Goal: Information Seeking & Learning: Learn about a topic

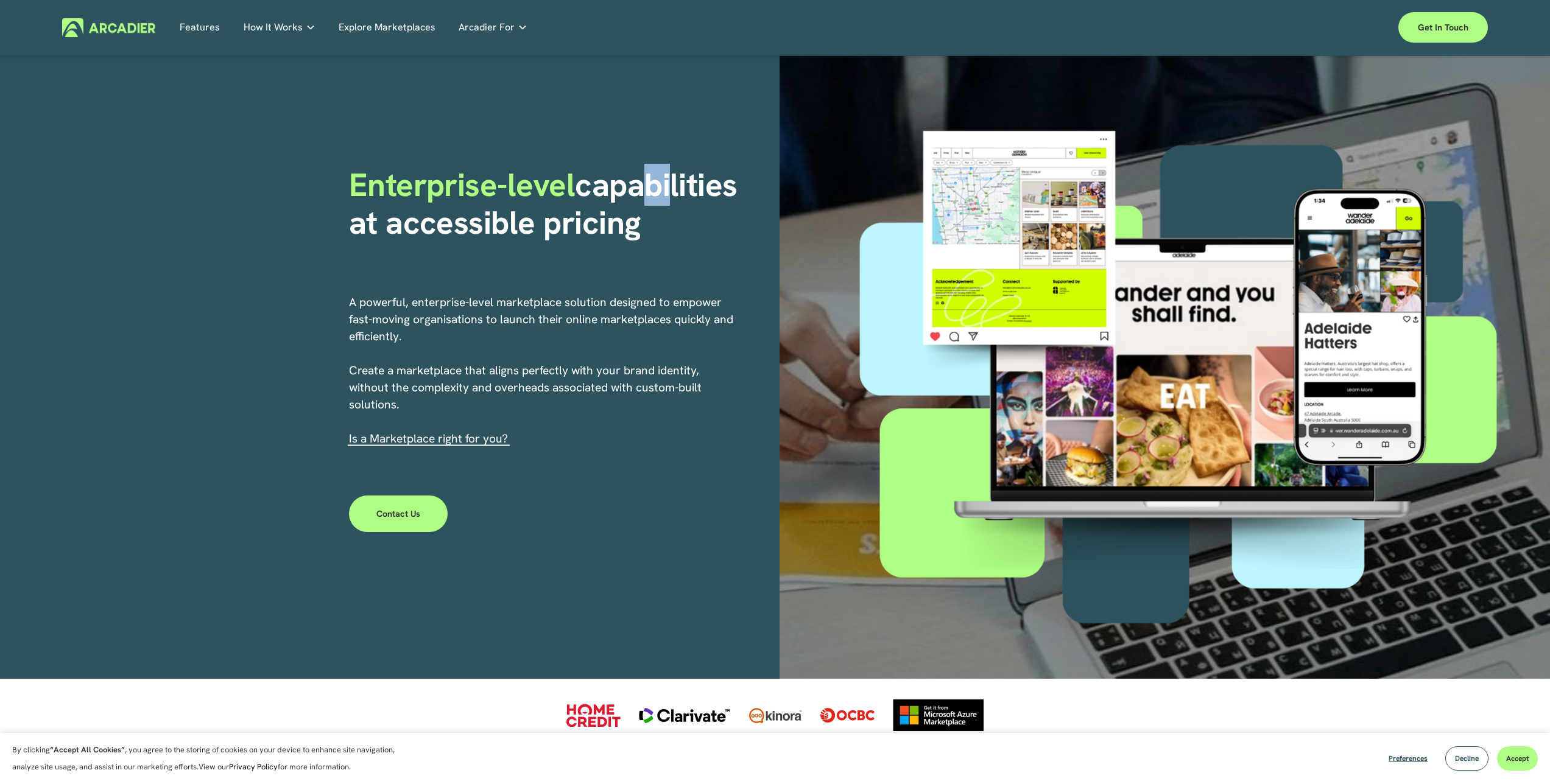
drag, startPoint x: 666, startPoint y: 204, endPoint x: 684, endPoint y: 217, distance: 22.2
click at [680, 213] on h1 "Enterprise-level capabilities at accessible pricing" at bounding box center [560, 204] width 422 height 76
click at [684, 217] on h1 "Enterprise-level capabilities at accessible pricing" at bounding box center [560, 204] width 422 height 76
click at [676, 211] on h1 "Enterprise-level capabilities at accessible pricing" at bounding box center [560, 204] width 422 height 76
click at [683, 218] on h1 "Enterprise-level capabilities at accessible pricing" at bounding box center [560, 204] width 422 height 76
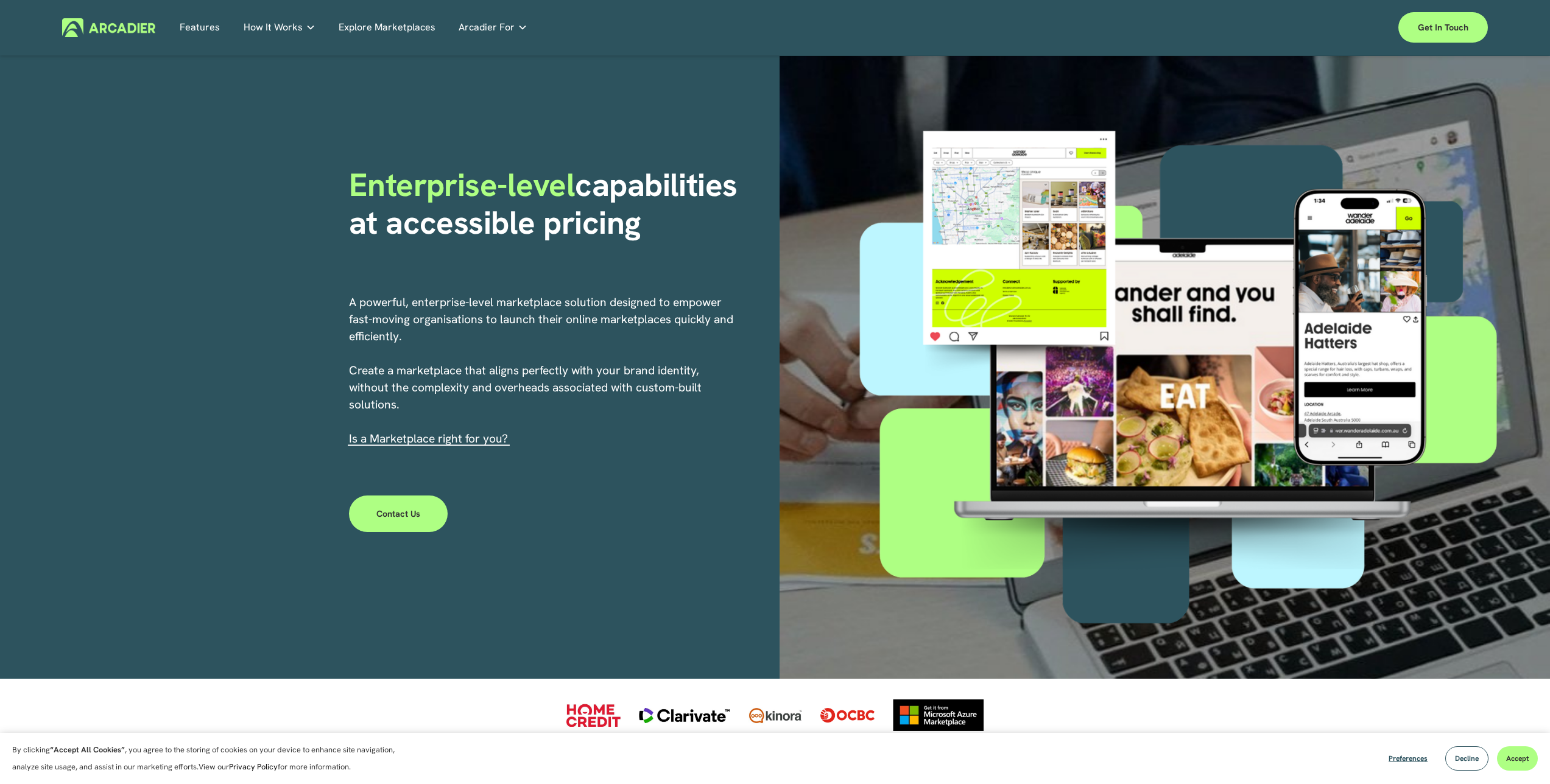
click at [695, 226] on h1 "Enterprise-level capabilities at accessible pricing" at bounding box center [560, 204] width 422 height 76
click at [0, 0] on link "Retail Marketplaces Whatever you are offering to your customer, we bring it all…" at bounding box center [0, 0] width 0 height 0
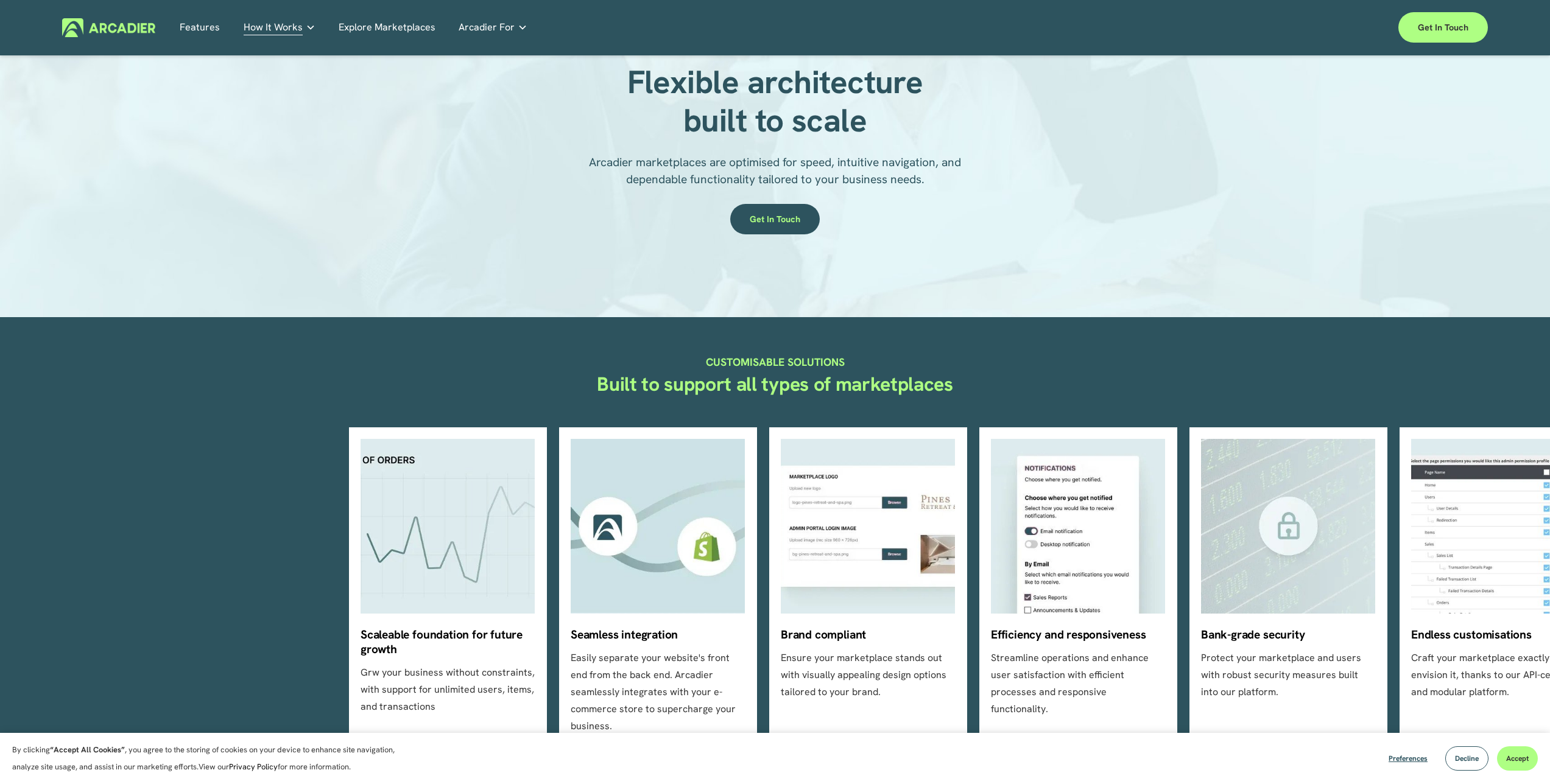
scroll to position [99, 0]
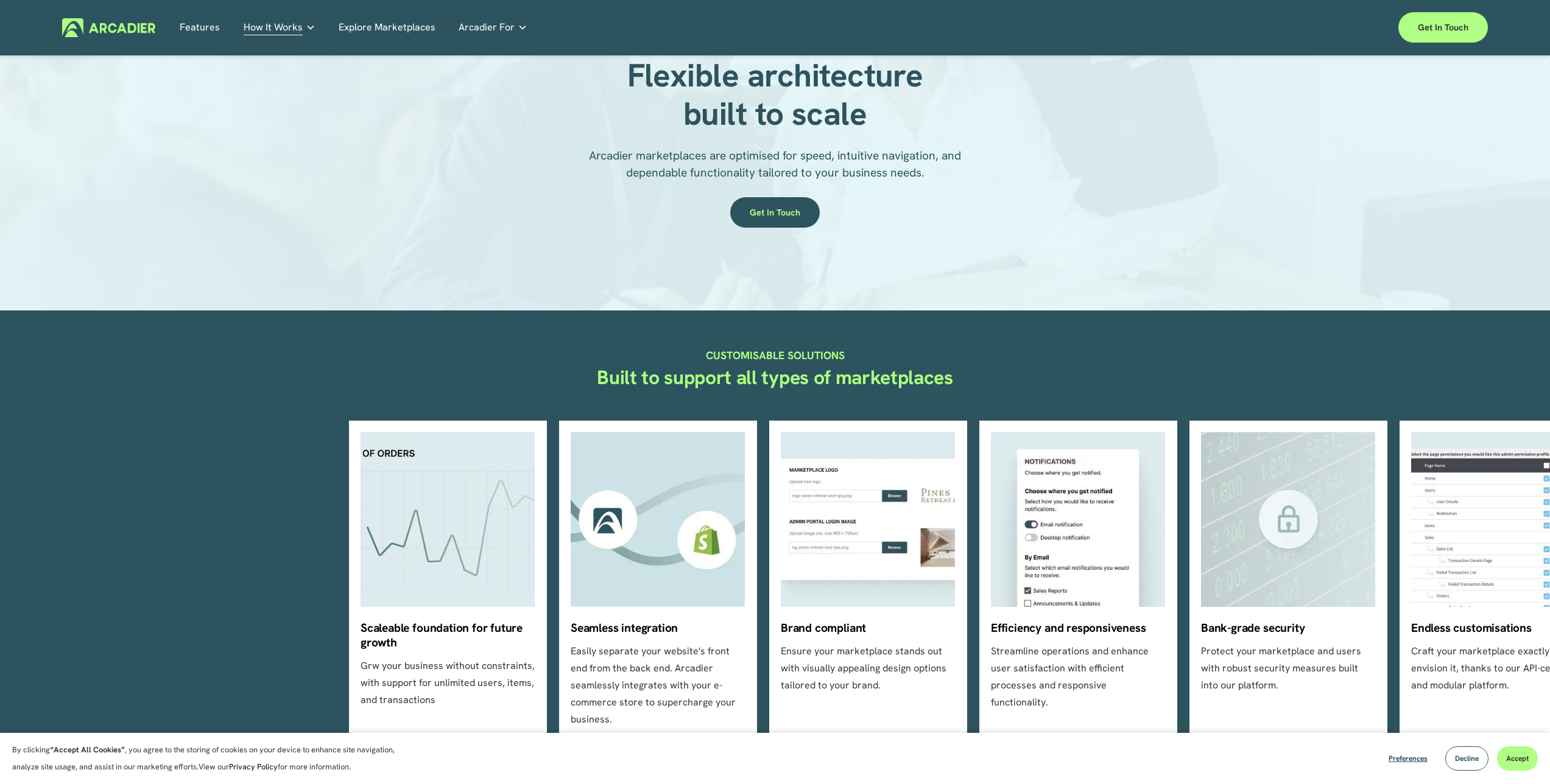
click at [650, 682] on ul "Scaleable foundation for future growth Grw your business without constraints, w…" at bounding box center [775, 580] width 852 height 319
click at [648, 636] on ul "Scaleable foundation for future growth Grw your business without constraints, w…" at bounding box center [775, 580] width 852 height 319
click at [646, 593] on ul "Scaleable foundation for future growth Grw your business without constraints, w…" at bounding box center [775, 580] width 852 height 319
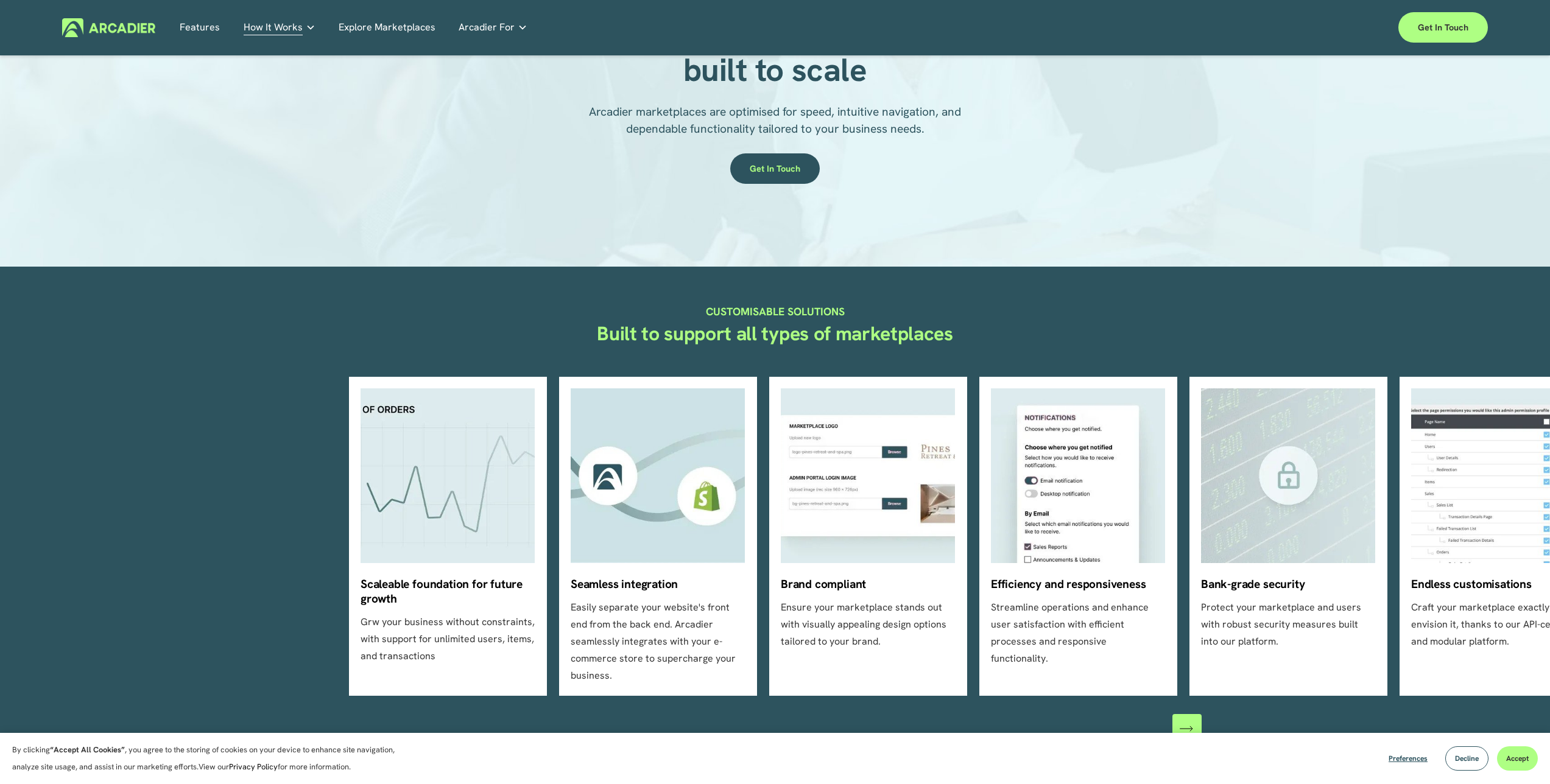
scroll to position [219, 0]
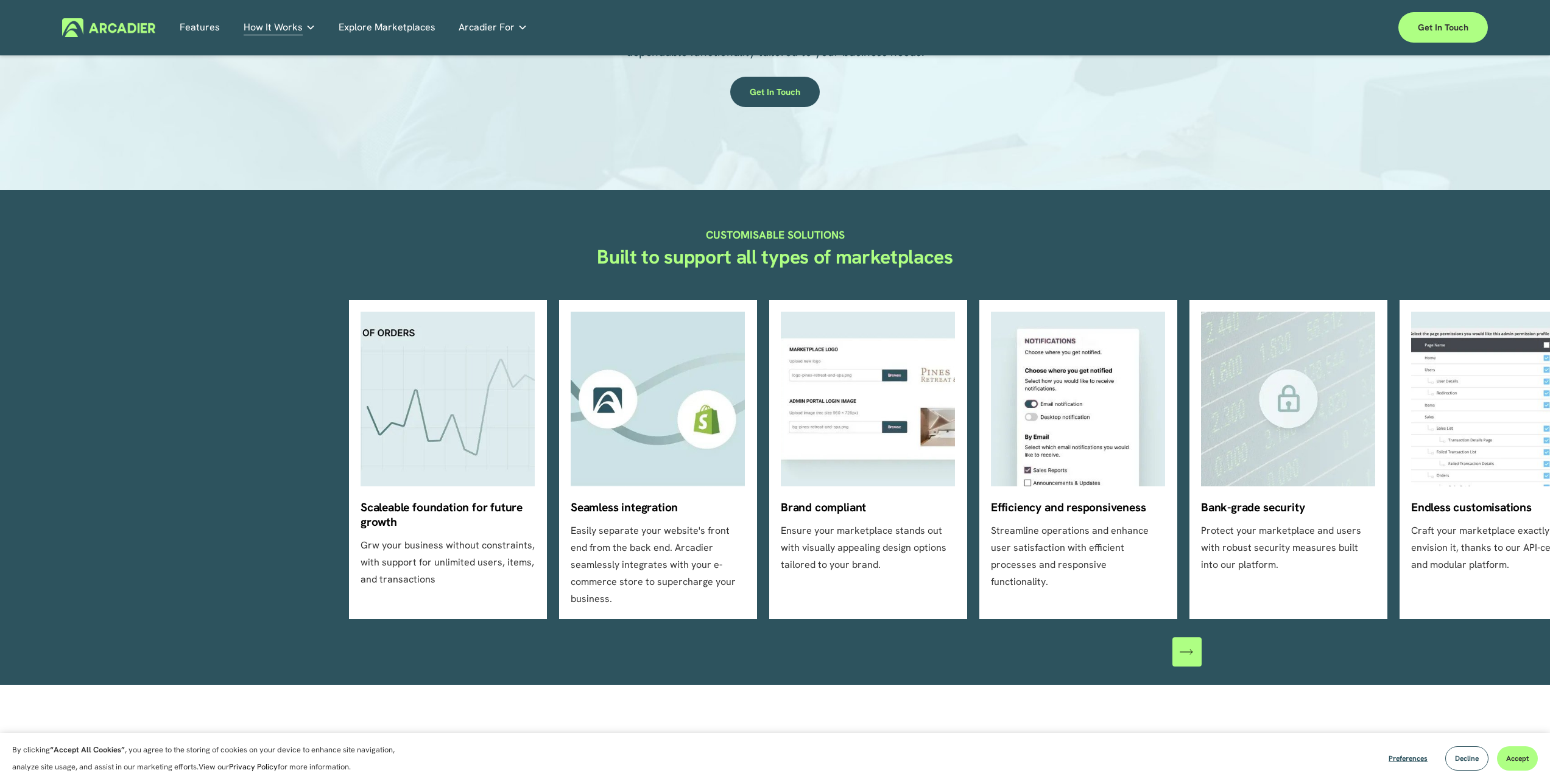
click at [650, 575] on ul "Scaleable foundation for future growth Grw your business without constraints, w…" at bounding box center [775, 460] width 852 height 319
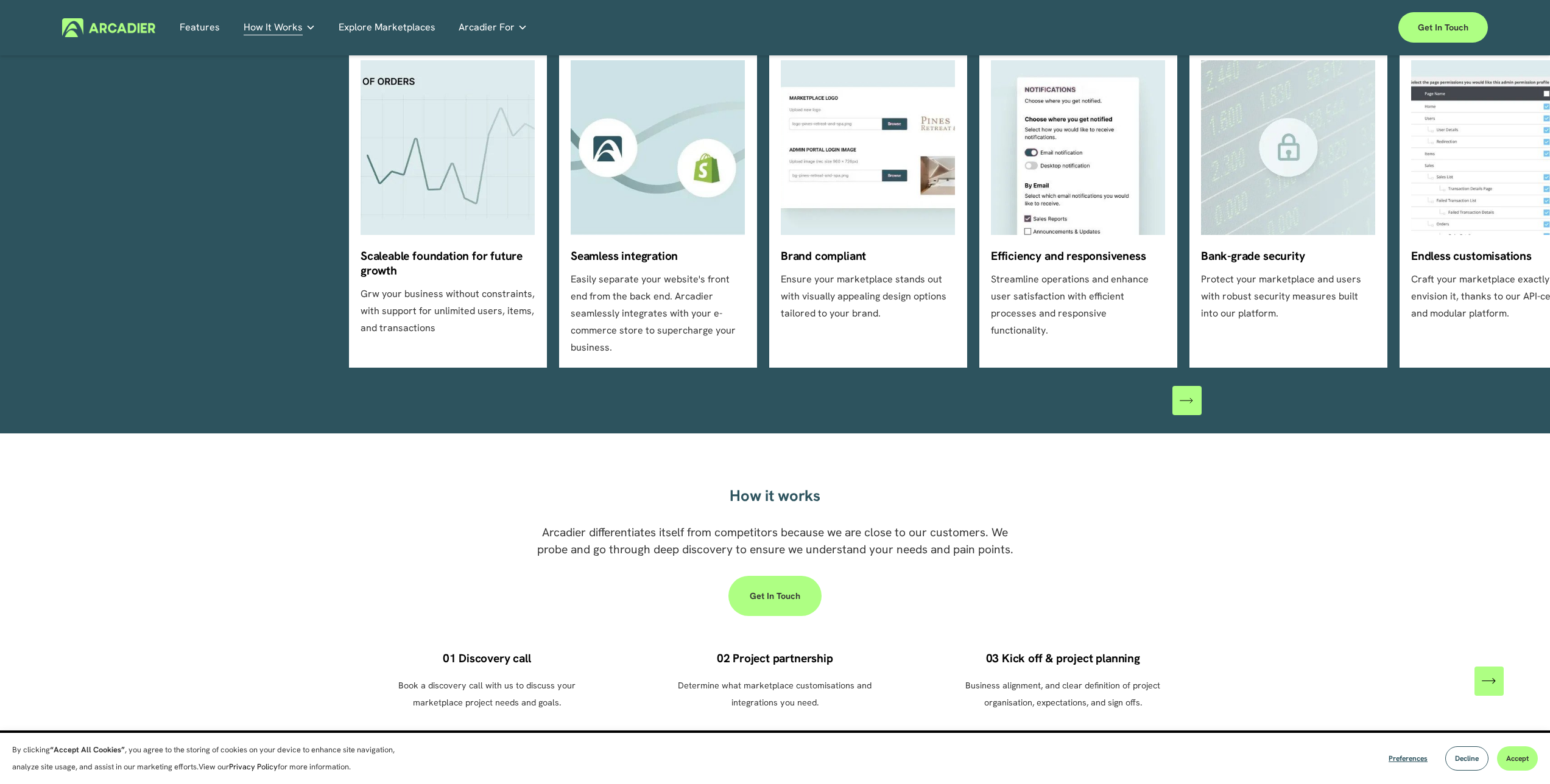
scroll to position [399, 0]
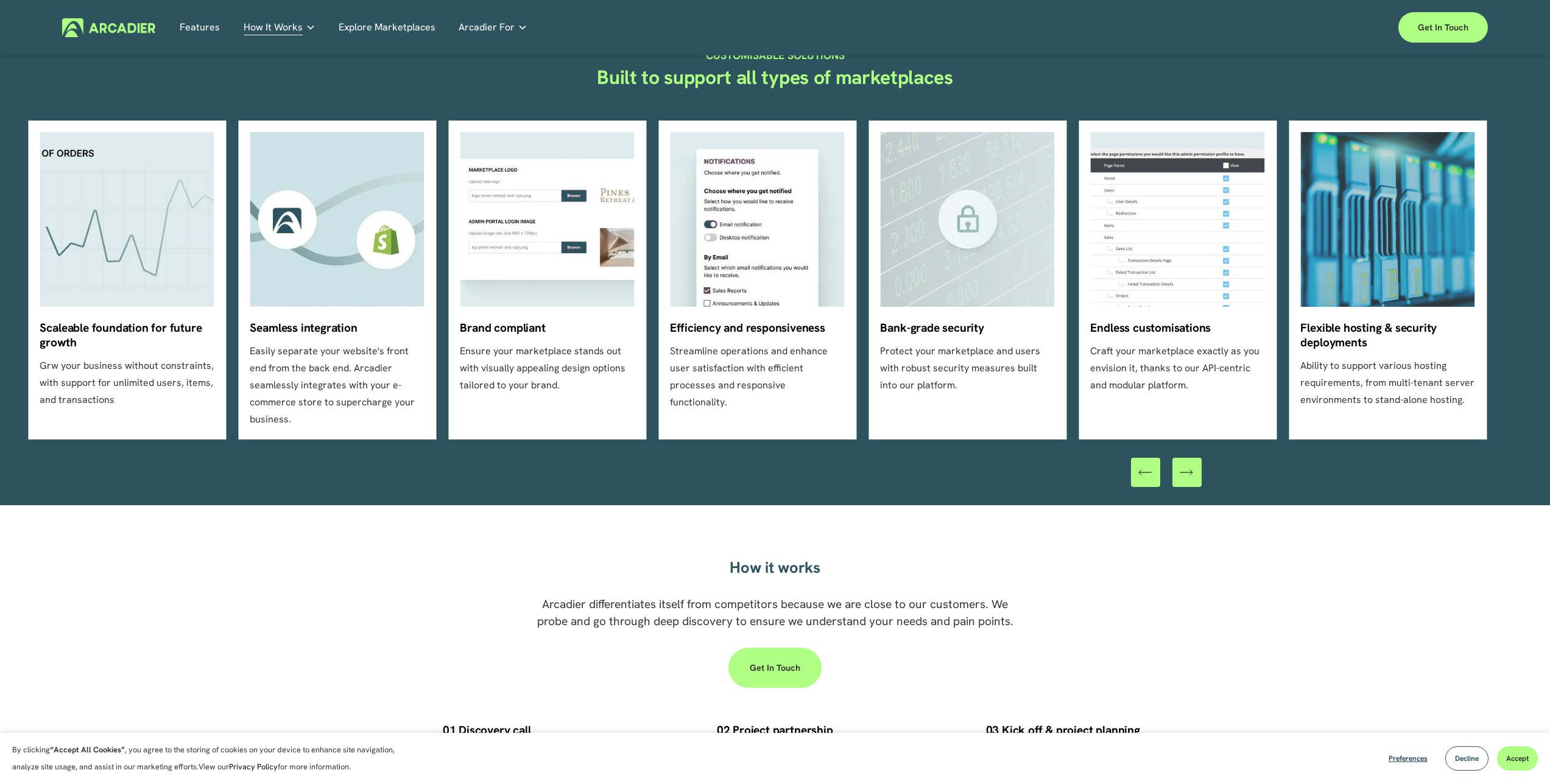
drag, startPoint x: 894, startPoint y: 370, endPoint x: 575, endPoint y: 377, distance: 319.1
click at [575, 377] on ul "Scaleable foundation for future growth Grw your business without constraints, w…" at bounding box center [775, 280] width 852 height 319
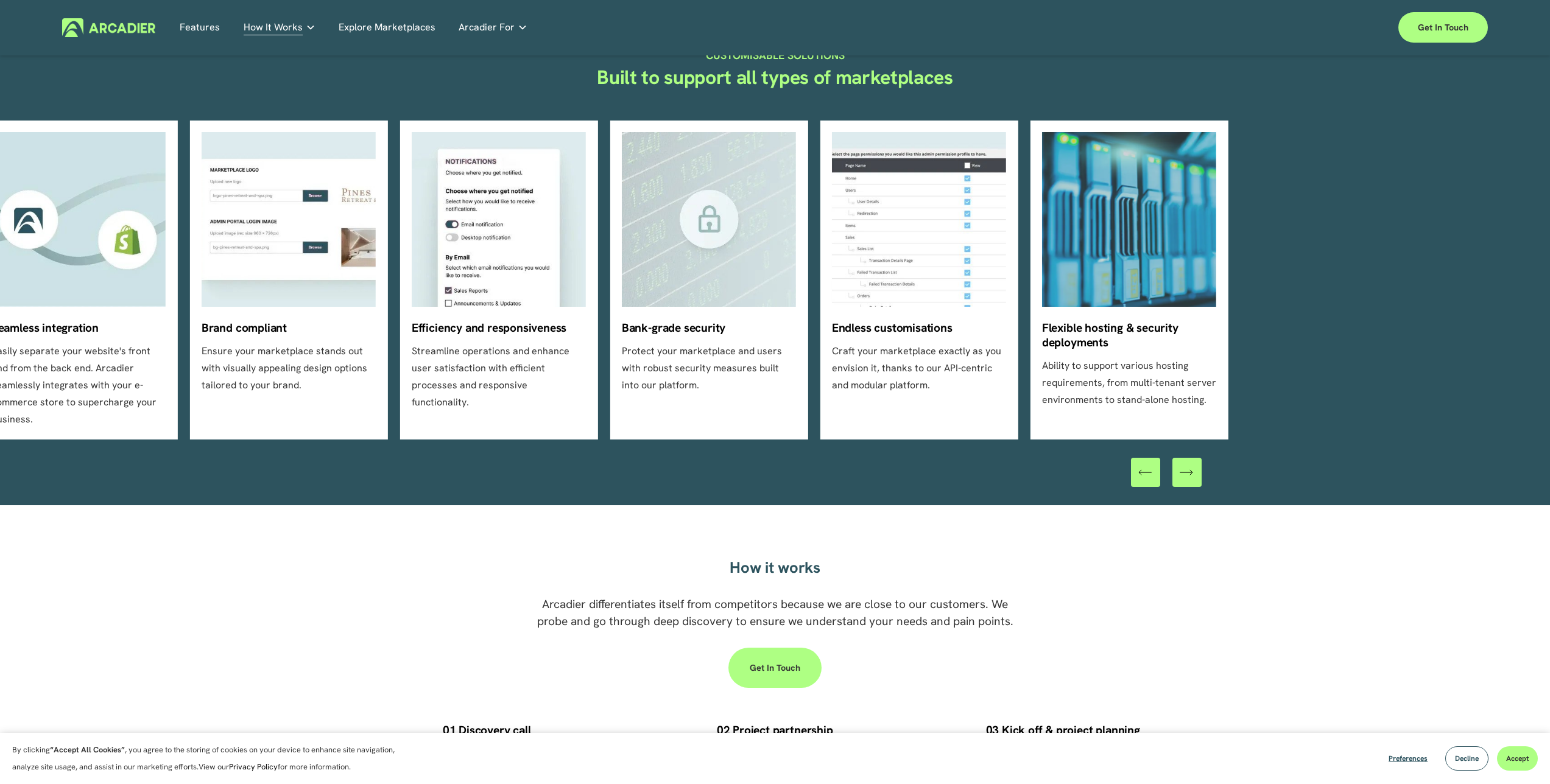
drag, startPoint x: 862, startPoint y: 377, endPoint x: 715, endPoint y: 377, distance: 147.0
click at [715, 377] on ul "Scaleable foundation for future growth Grw your business without constraints, w…" at bounding box center [775, 280] width 852 height 319
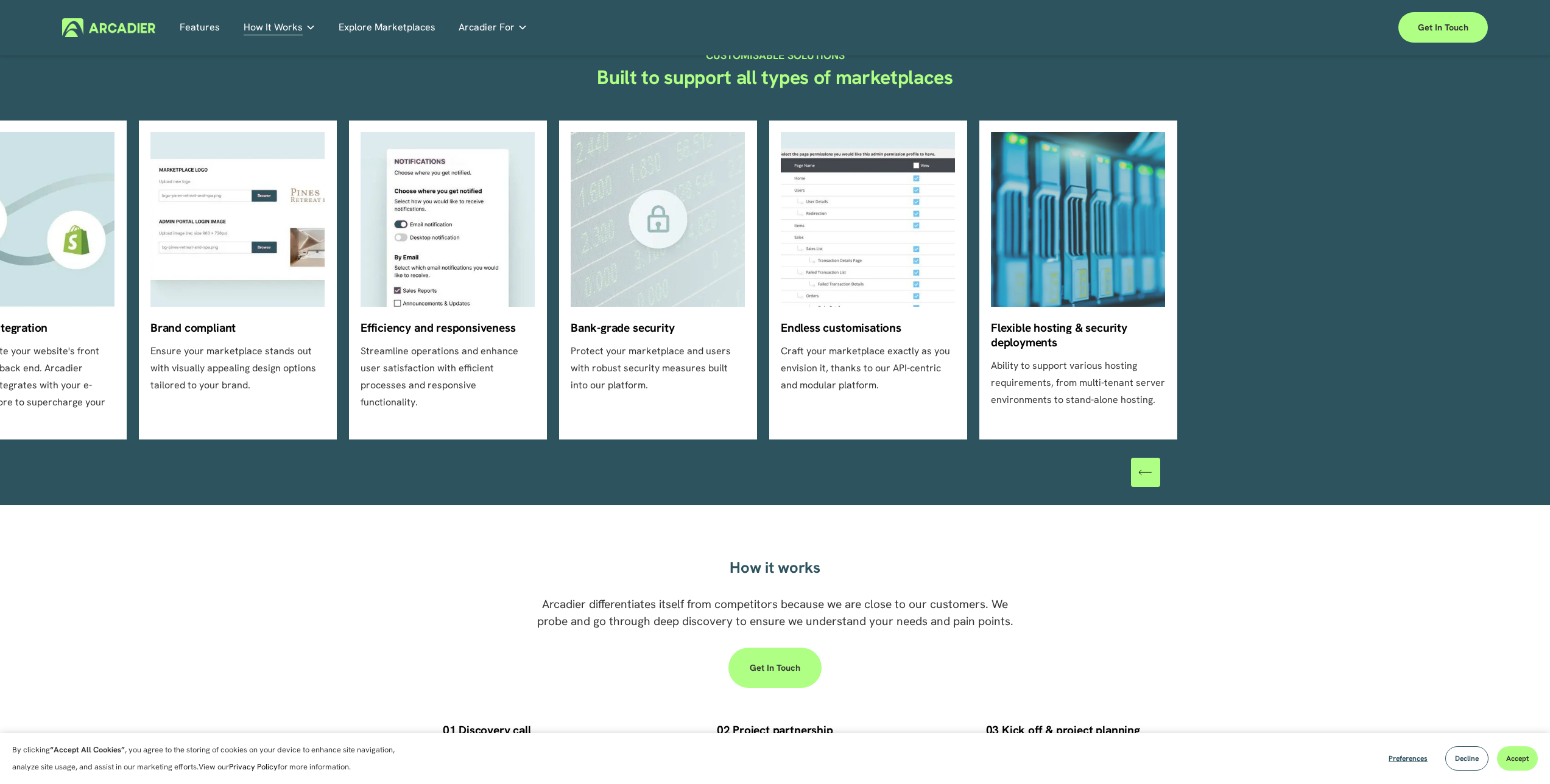
drag, startPoint x: 880, startPoint y: 402, endPoint x: 765, endPoint y: 387, distance: 116.0
click at [770, 388] on ul "Scaleable foundation for future growth Grw your business without constraints, w…" at bounding box center [775, 280] width 852 height 319
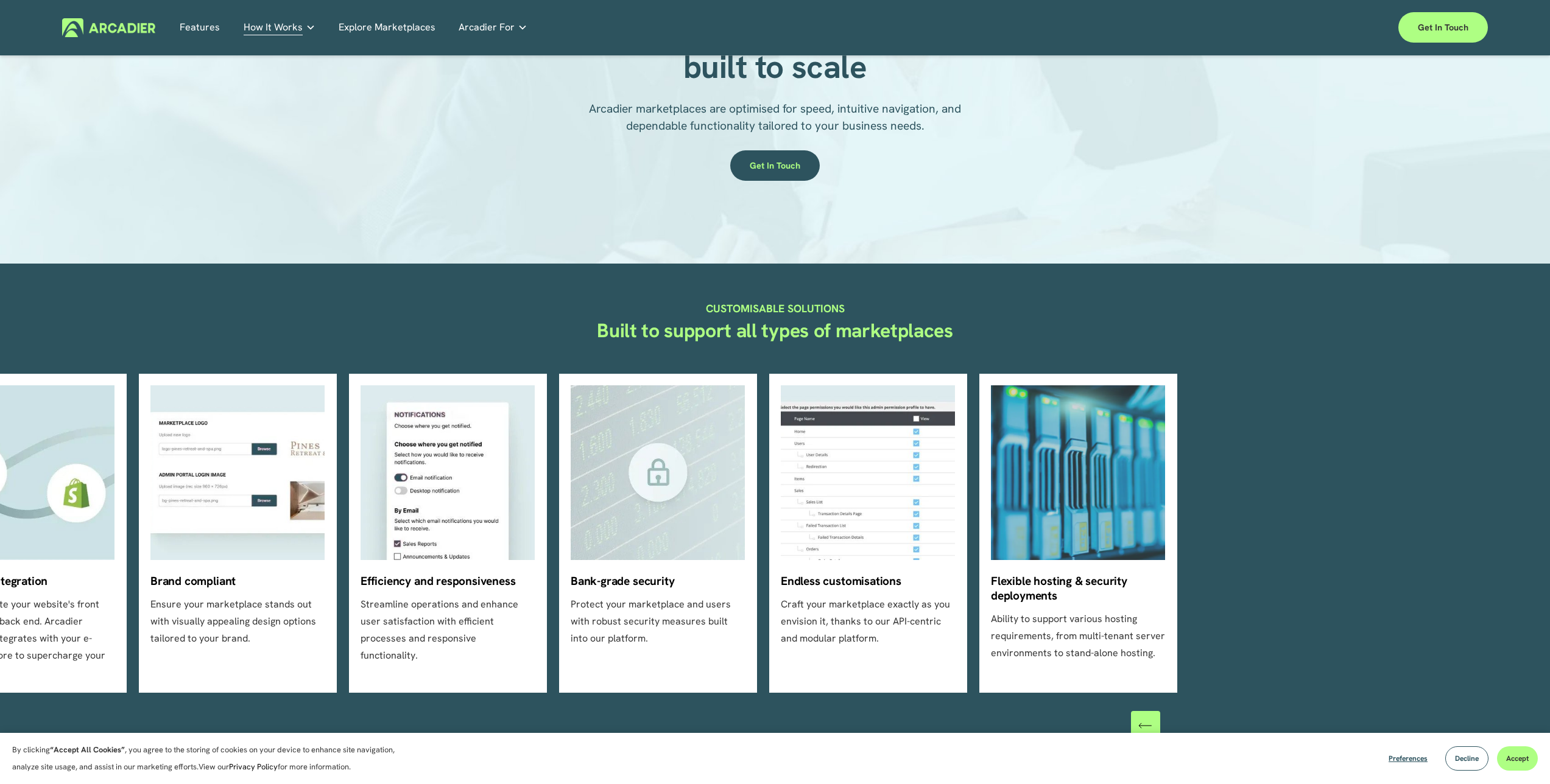
click at [0, 0] on p "Read about game-changing marketplace solutions." at bounding box center [0, 0] width 0 height 0
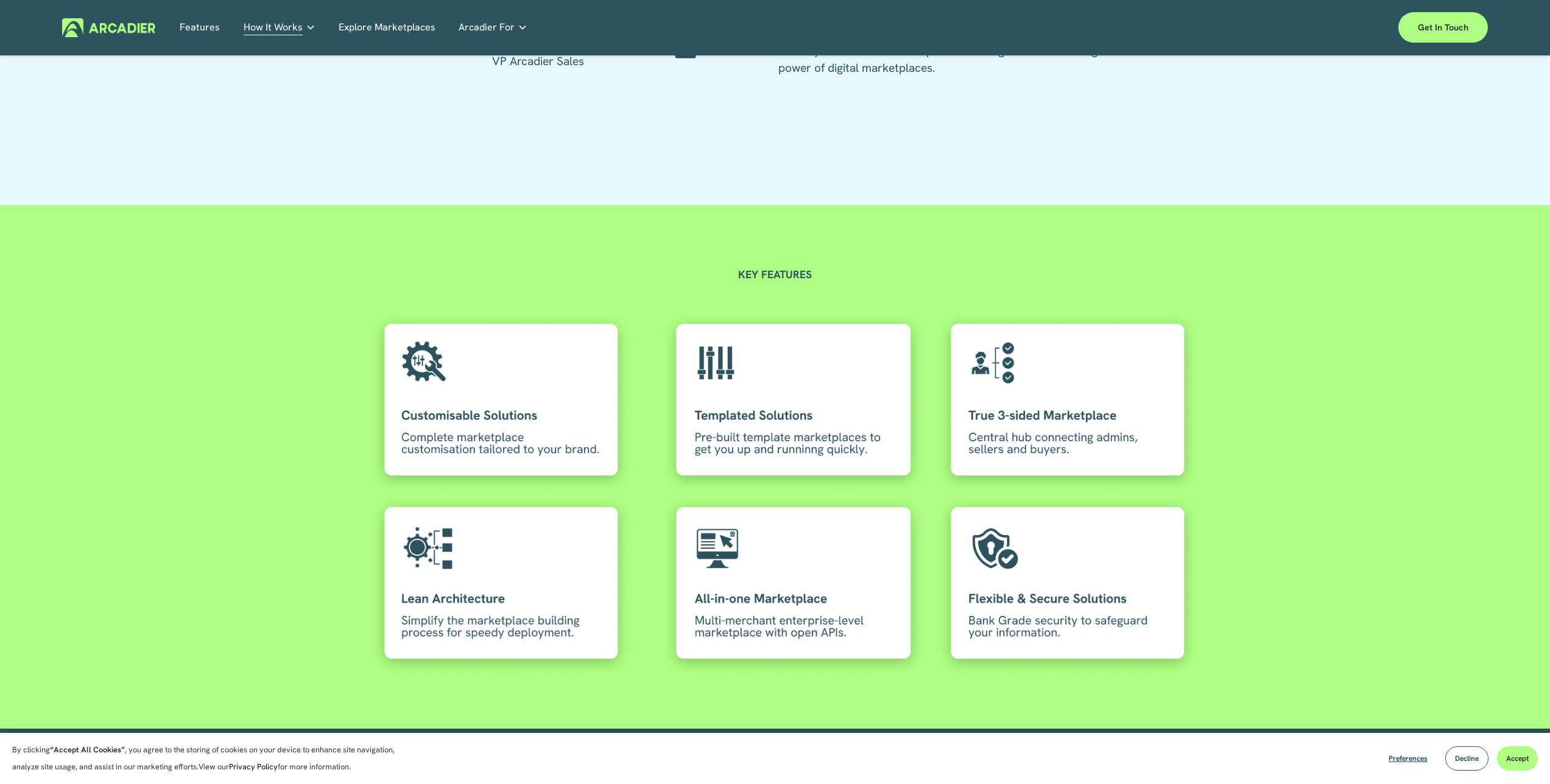
scroll to position [3164, 0]
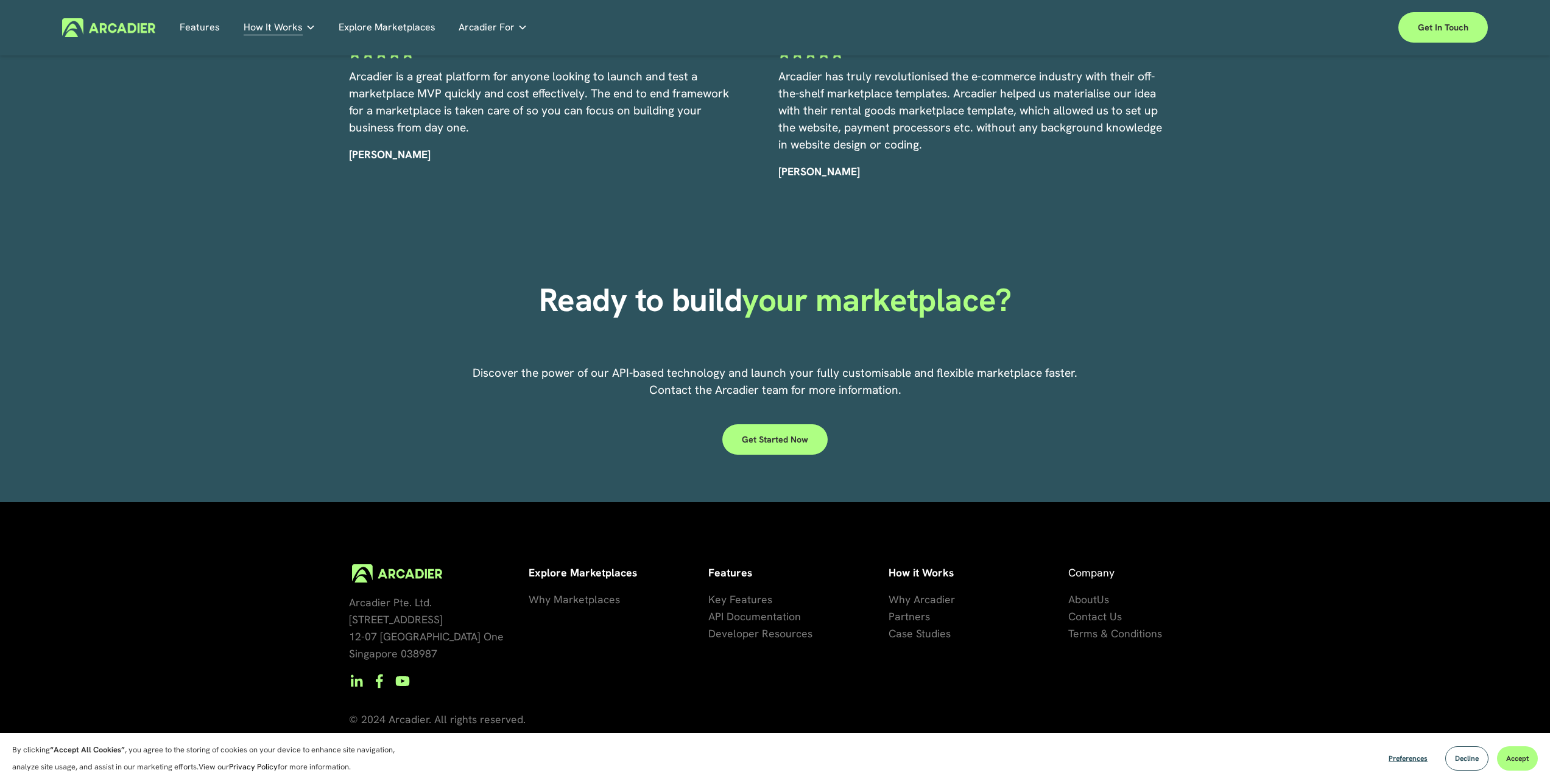
click at [1110, 368] on div "Ready to build your marketplace? Discover the power of our API-based technology…" at bounding box center [775, 370] width 1550 height 227
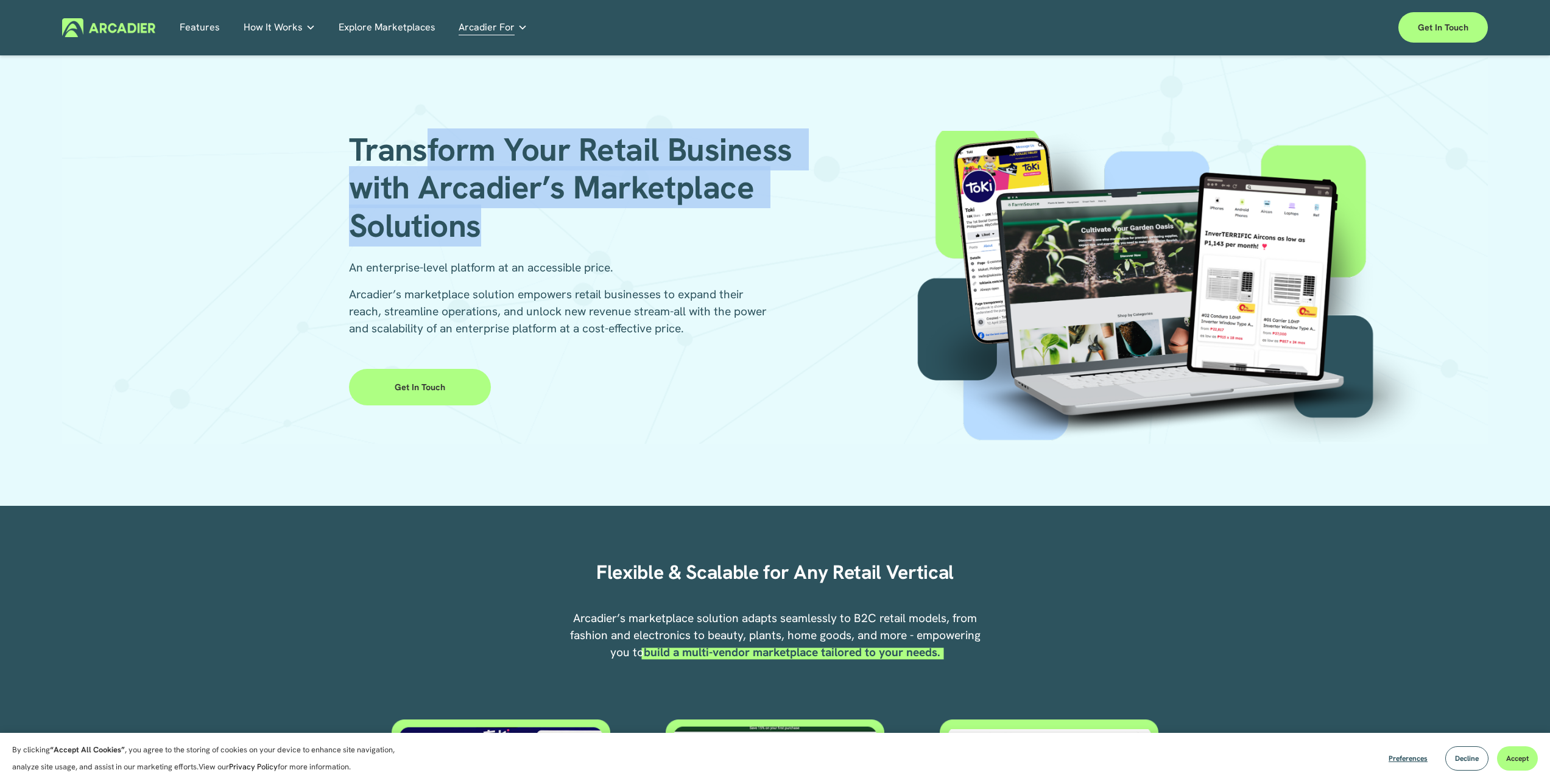
drag, startPoint x: 432, startPoint y: 143, endPoint x: 563, endPoint y: 245, distance: 166.0
click at [563, 245] on div "Transform Your Retail Business with Arcadier’s Marketplace Solutions" at bounding box center [580, 196] width 462 height 129
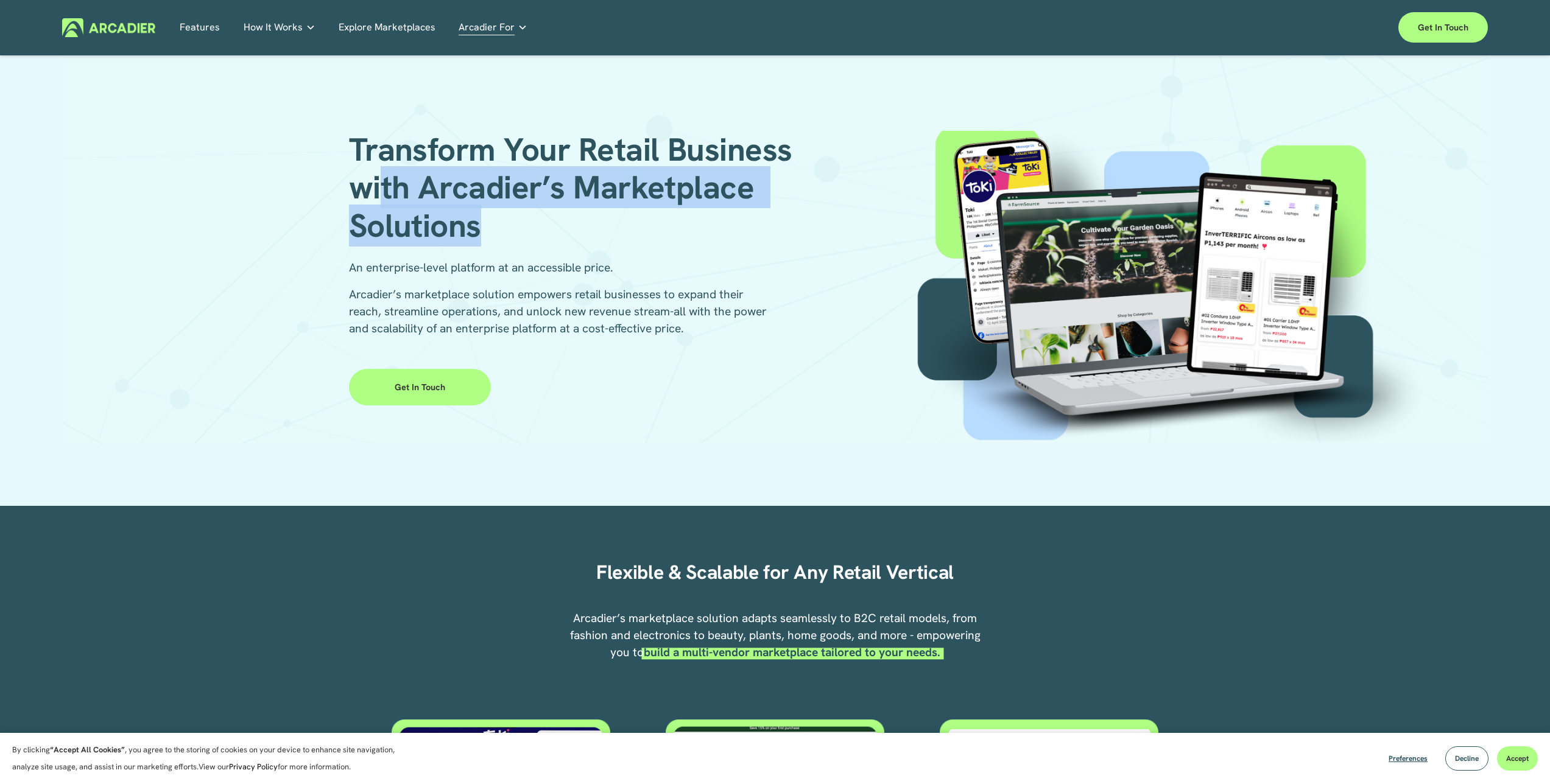
drag, startPoint x: 551, startPoint y: 242, endPoint x: 362, endPoint y: 183, distance: 198.0
click at [364, 184] on h1 "Transform Your Retail Business with Arcadier’s Marketplace Solutions" at bounding box center [580, 188] width 462 height 114
click at [361, 182] on h1 "Transform Your Retail Business with Arcadier’s Marketplace Solutions" at bounding box center [580, 188] width 462 height 114
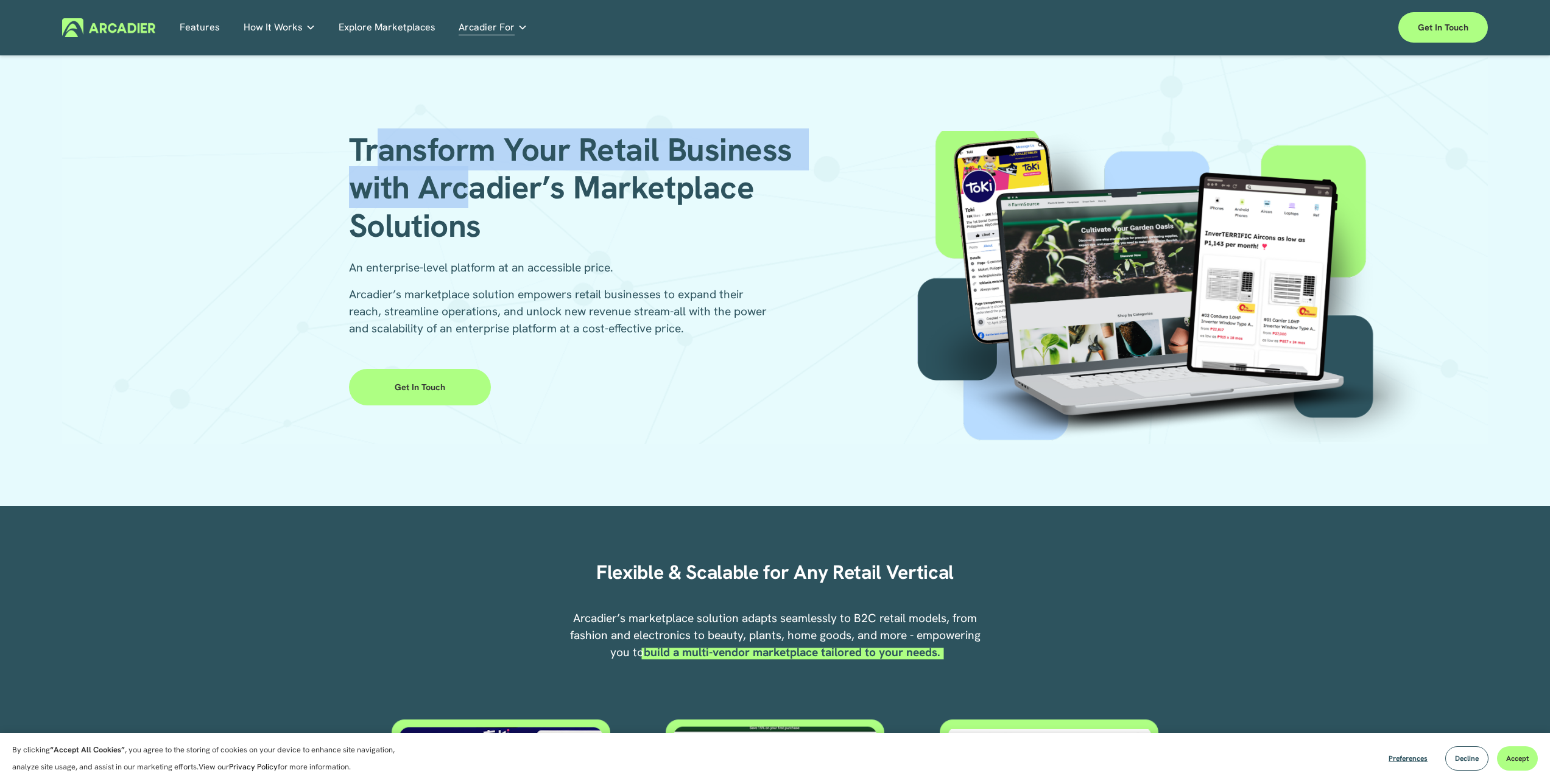
drag, startPoint x: 383, startPoint y: 162, endPoint x: 518, endPoint y: 224, distance: 148.6
click at [516, 222] on h1 "Transform Your Retail Business with Arcadier’s Marketplace Solutions" at bounding box center [580, 188] width 462 height 114
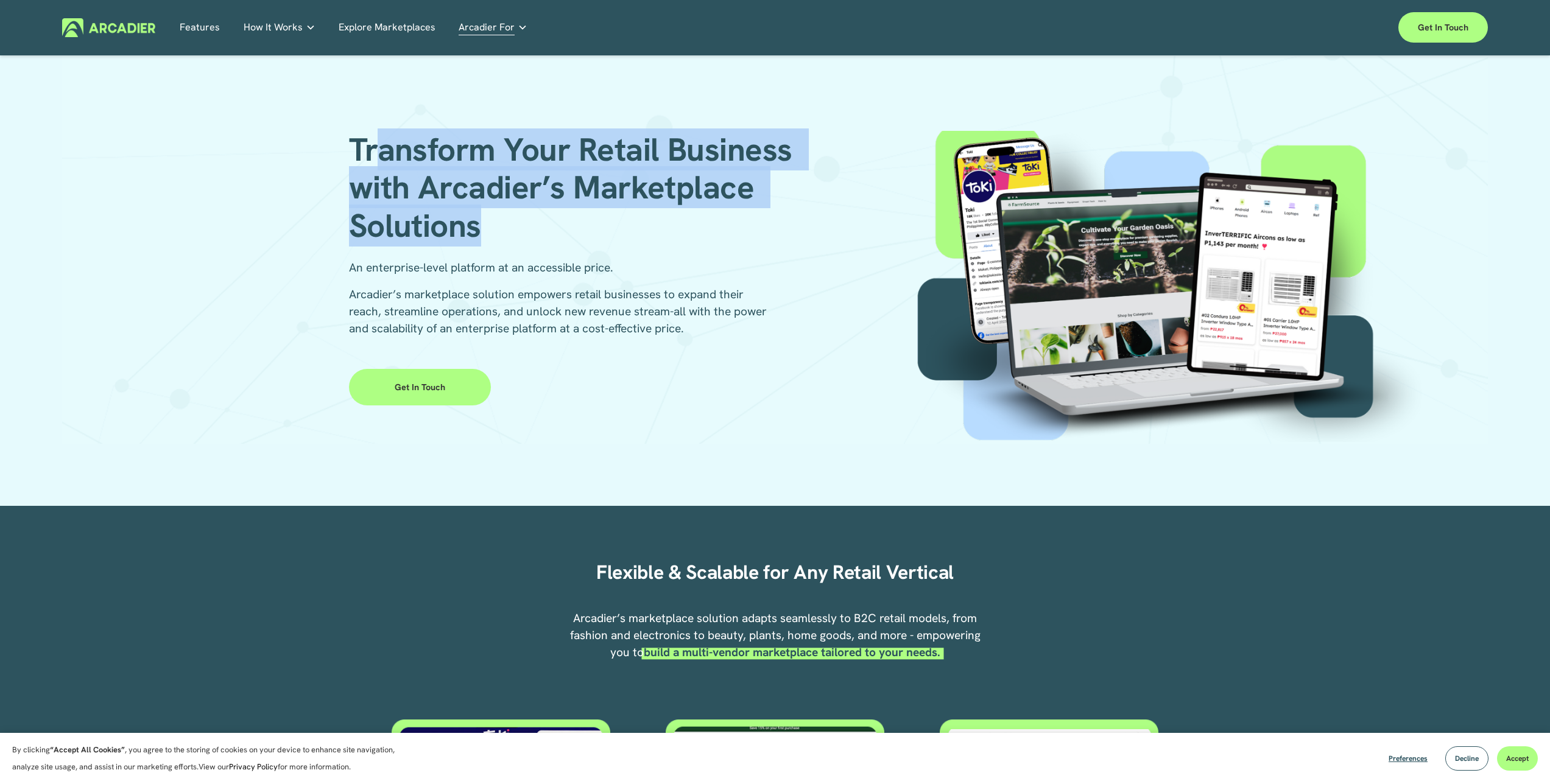
click at [518, 224] on h1 "Transform Your Retail Business with Arcadier’s Marketplace Solutions" at bounding box center [580, 188] width 462 height 114
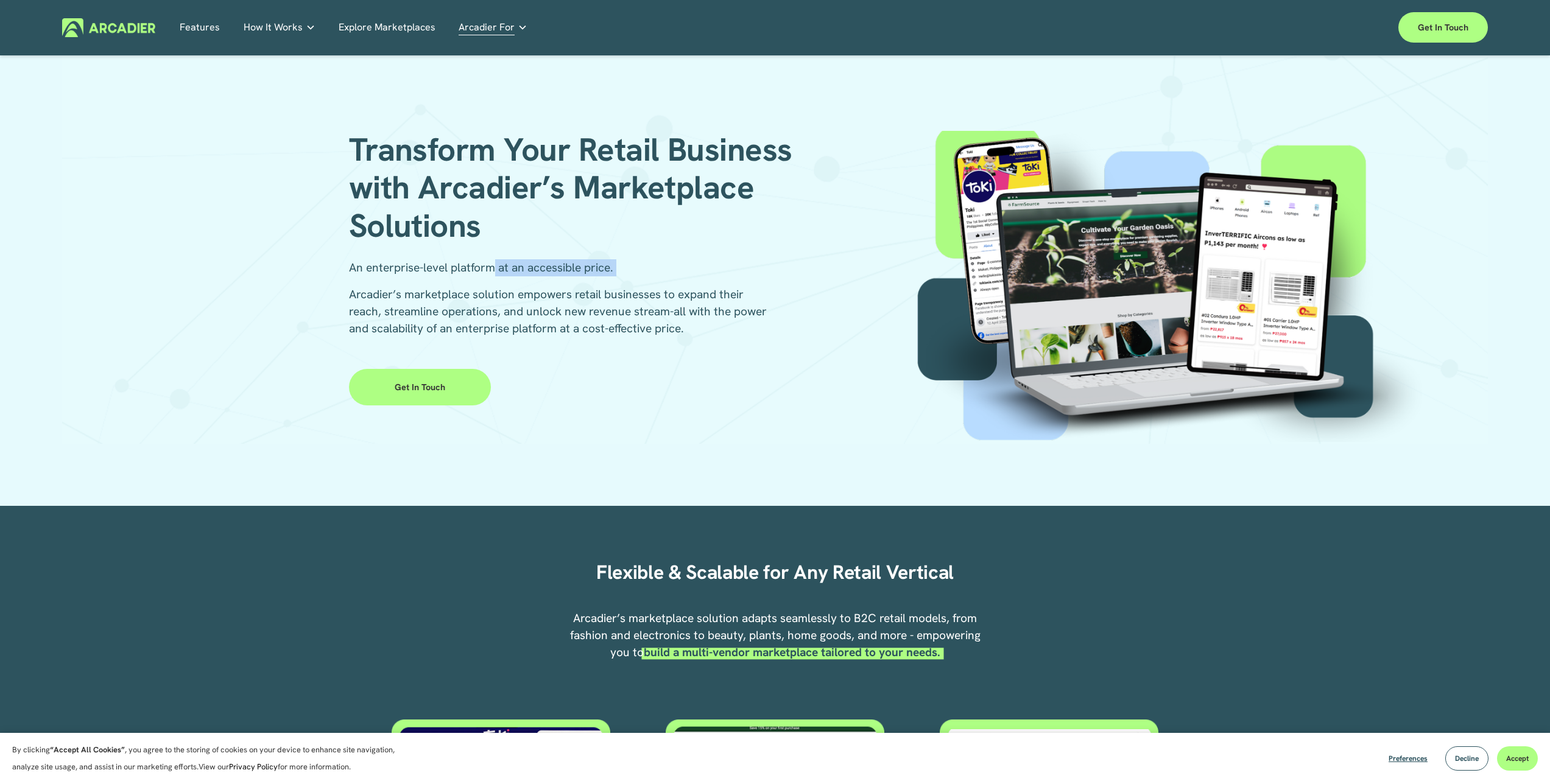
drag, startPoint x: 559, startPoint y: 273, endPoint x: 599, endPoint y: 277, distance: 40.2
click at [580, 277] on div "An enterprise-level platform at an accessible price. Arcadier’s marketplace sol…" at bounding box center [562, 298] width 426 height 78
click at [600, 277] on div "An enterprise-level platform at an accessible price. Arcadier’s marketplace sol…" at bounding box center [562, 298] width 426 height 78
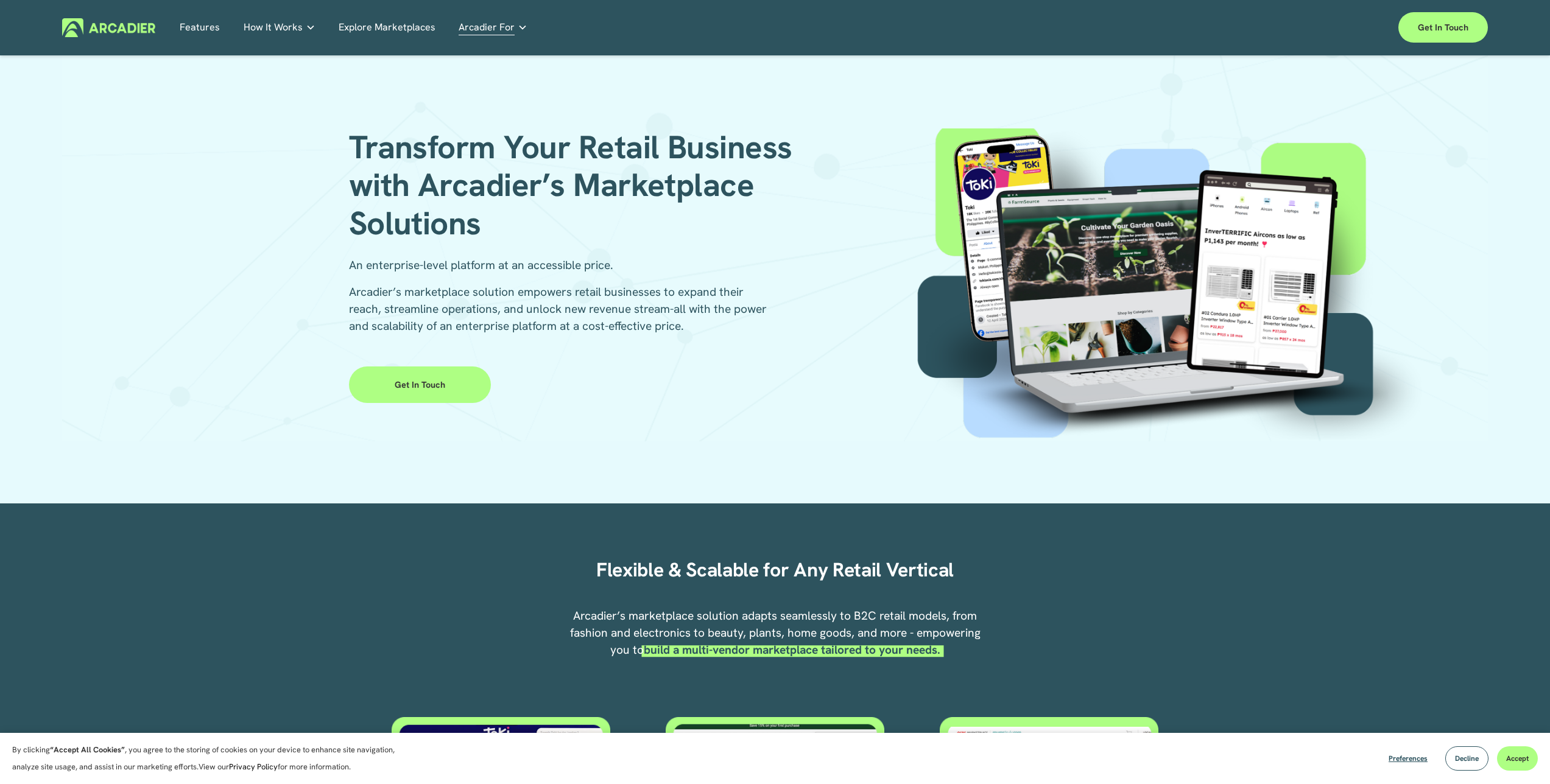
click at [597, 271] on p "An enterprise-level platform at an accessible price." at bounding box center [562, 265] width 426 height 17
click at [636, 282] on div "An enterprise-level platform at an accessible price. Arcadier’s marketplace sol…" at bounding box center [562, 296] width 426 height 78
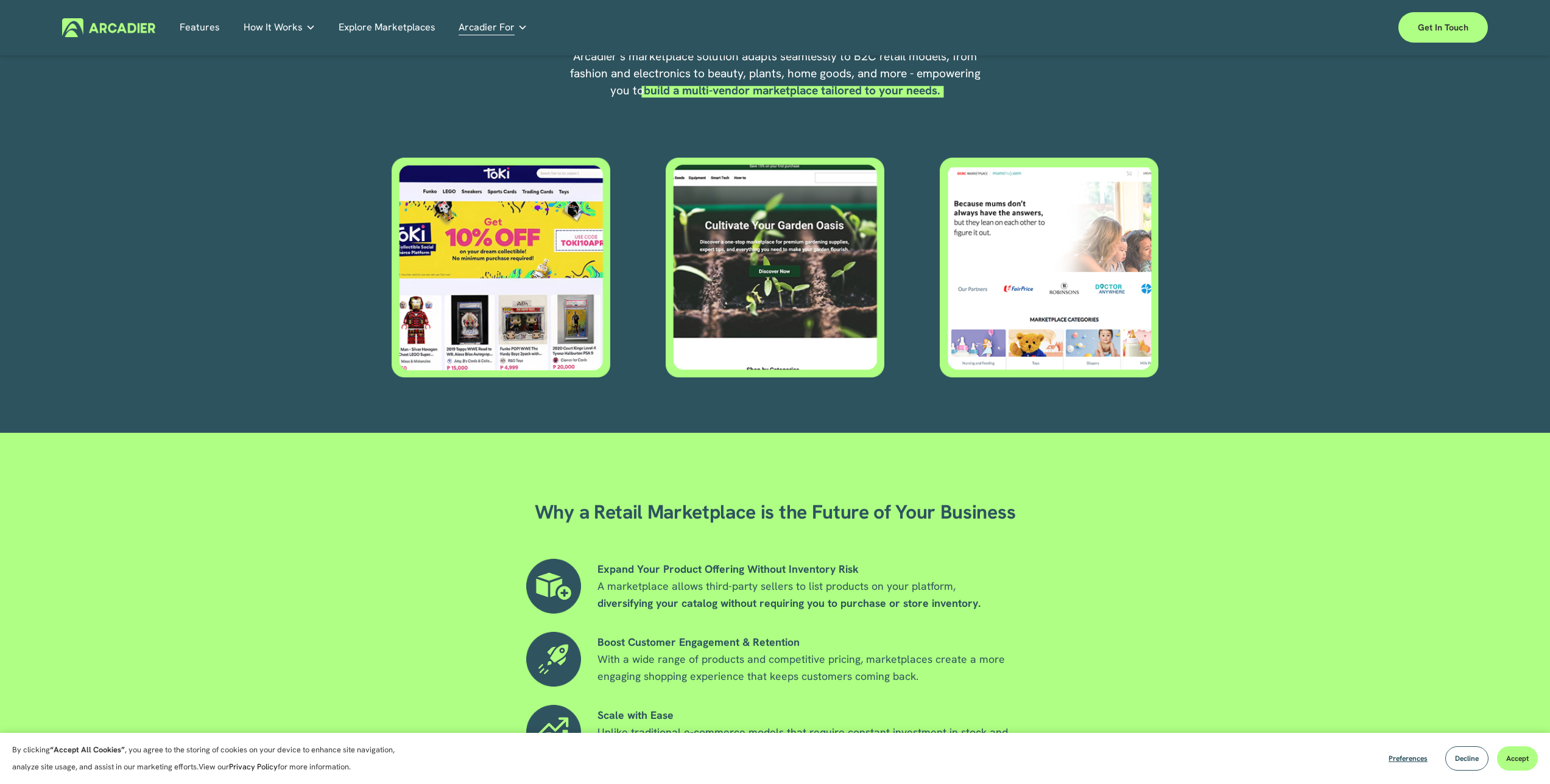
scroll to position [691, 0]
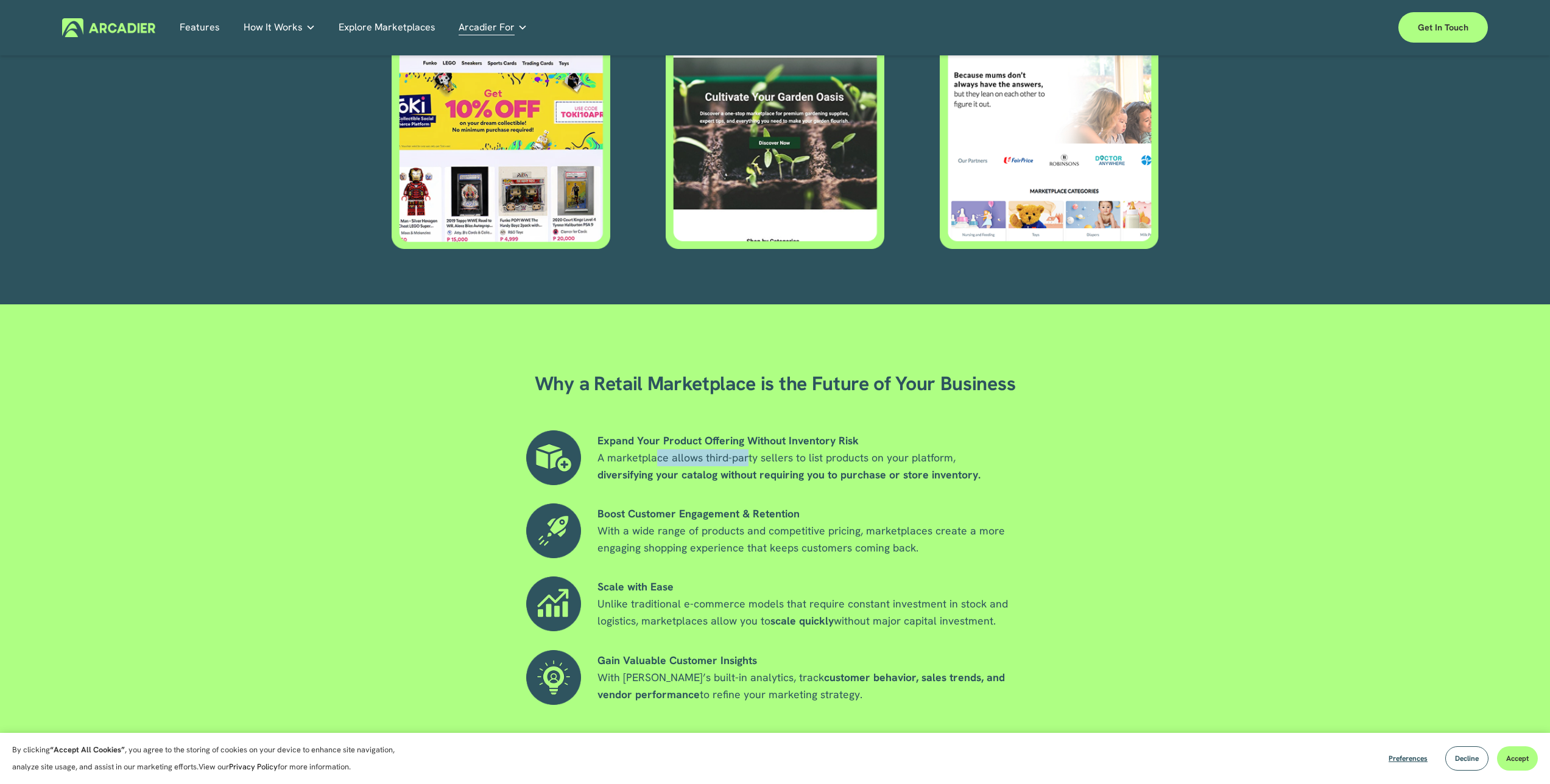
drag, startPoint x: 803, startPoint y: 471, endPoint x: 856, endPoint y: 472, distance: 53.0
click at [833, 472] on span "A marketplace allows third-party sellers to list products on your platform, div…" at bounding box center [789, 465] width 383 height 31
click at [856, 472] on strong "diversifying your catalog without requiring you to purchase or store inventory." at bounding box center [789, 474] width 383 height 14
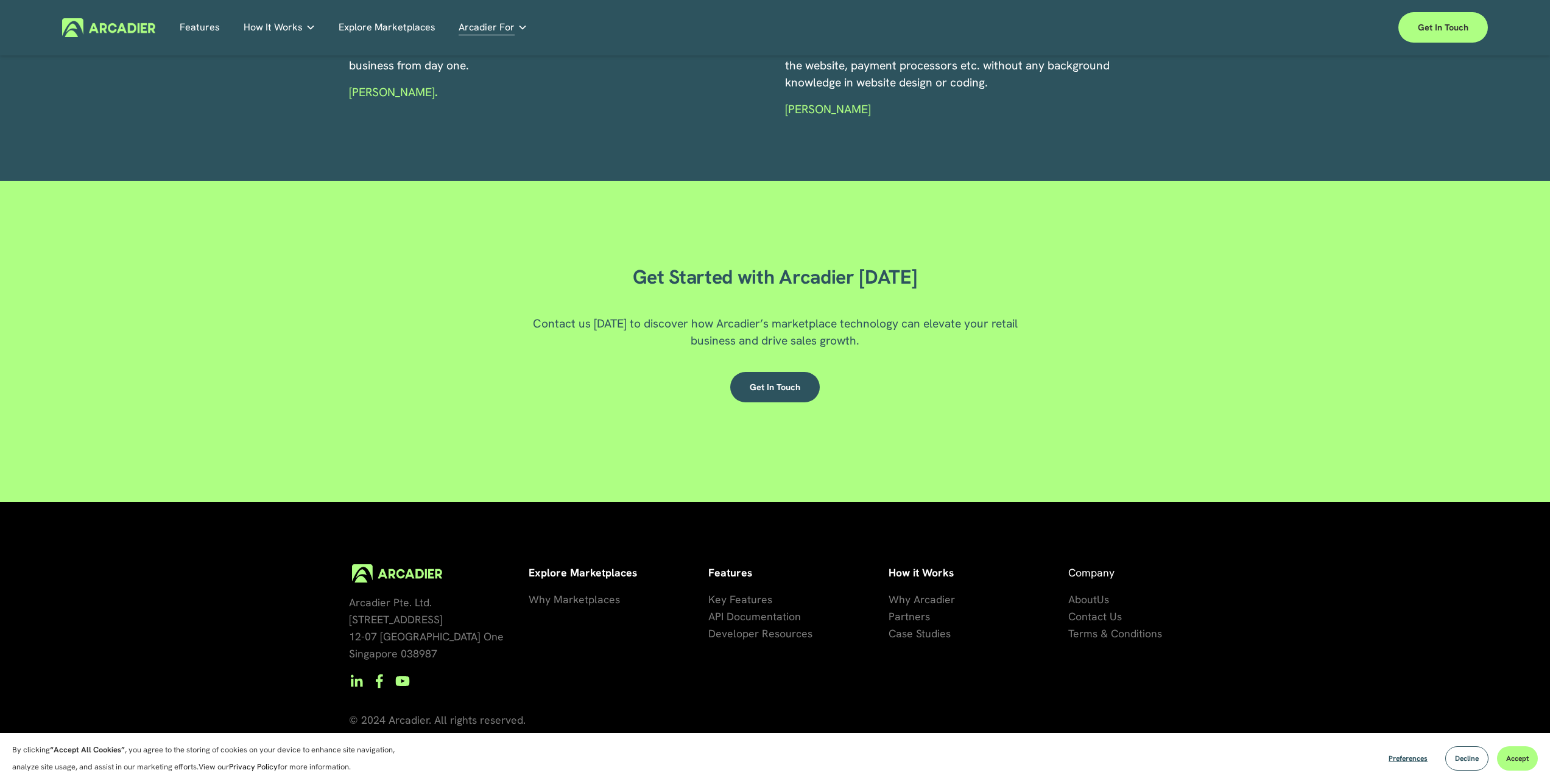
scroll to position [0, 0]
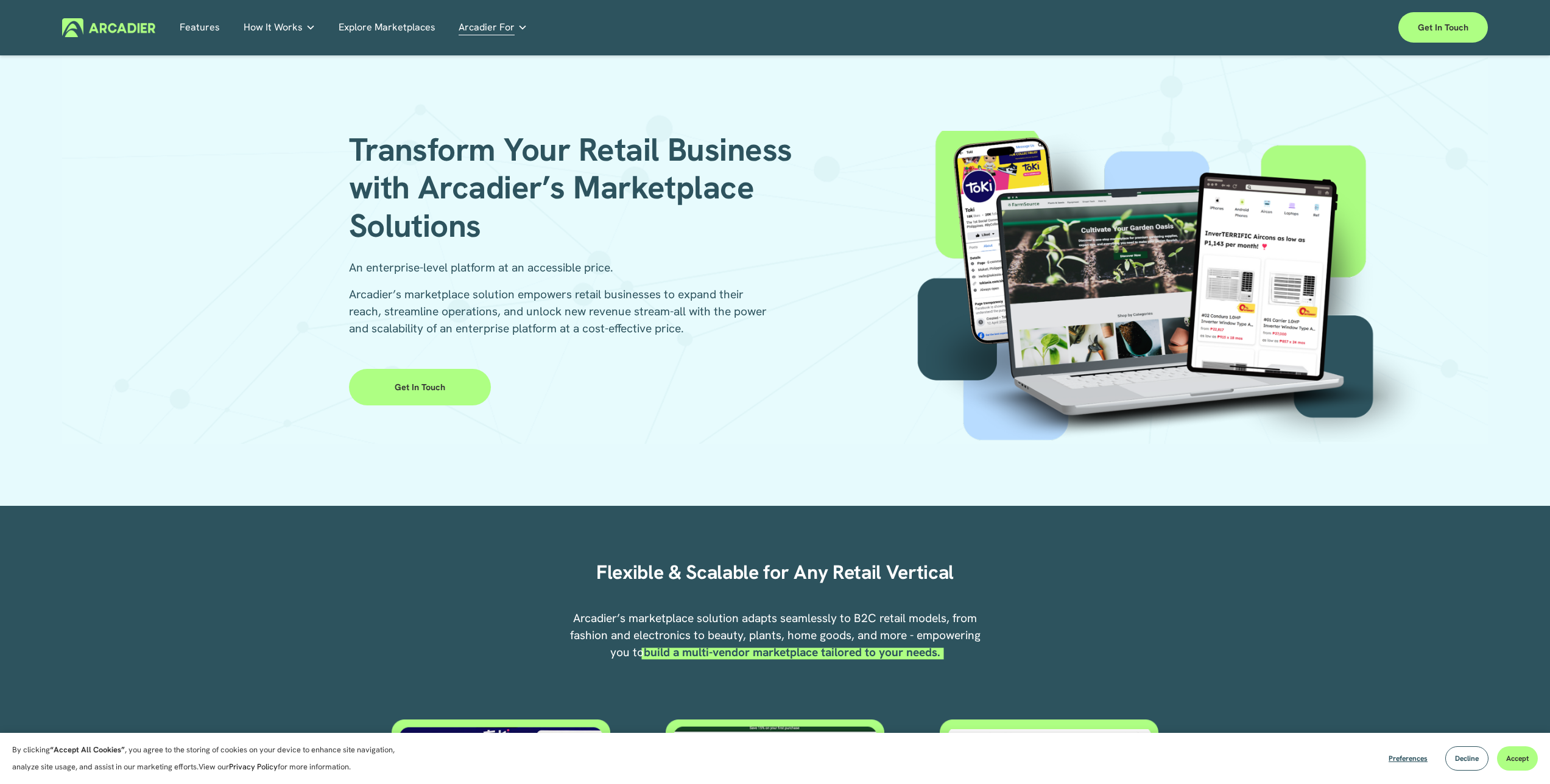
click at [219, 29] on nav "Features How It Works Why Arcadier Partners About Us Contact Case Studies" at bounding box center [353, 28] width 348 height 19
click at [216, 29] on link "Features" at bounding box center [200, 28] width 40 height 19
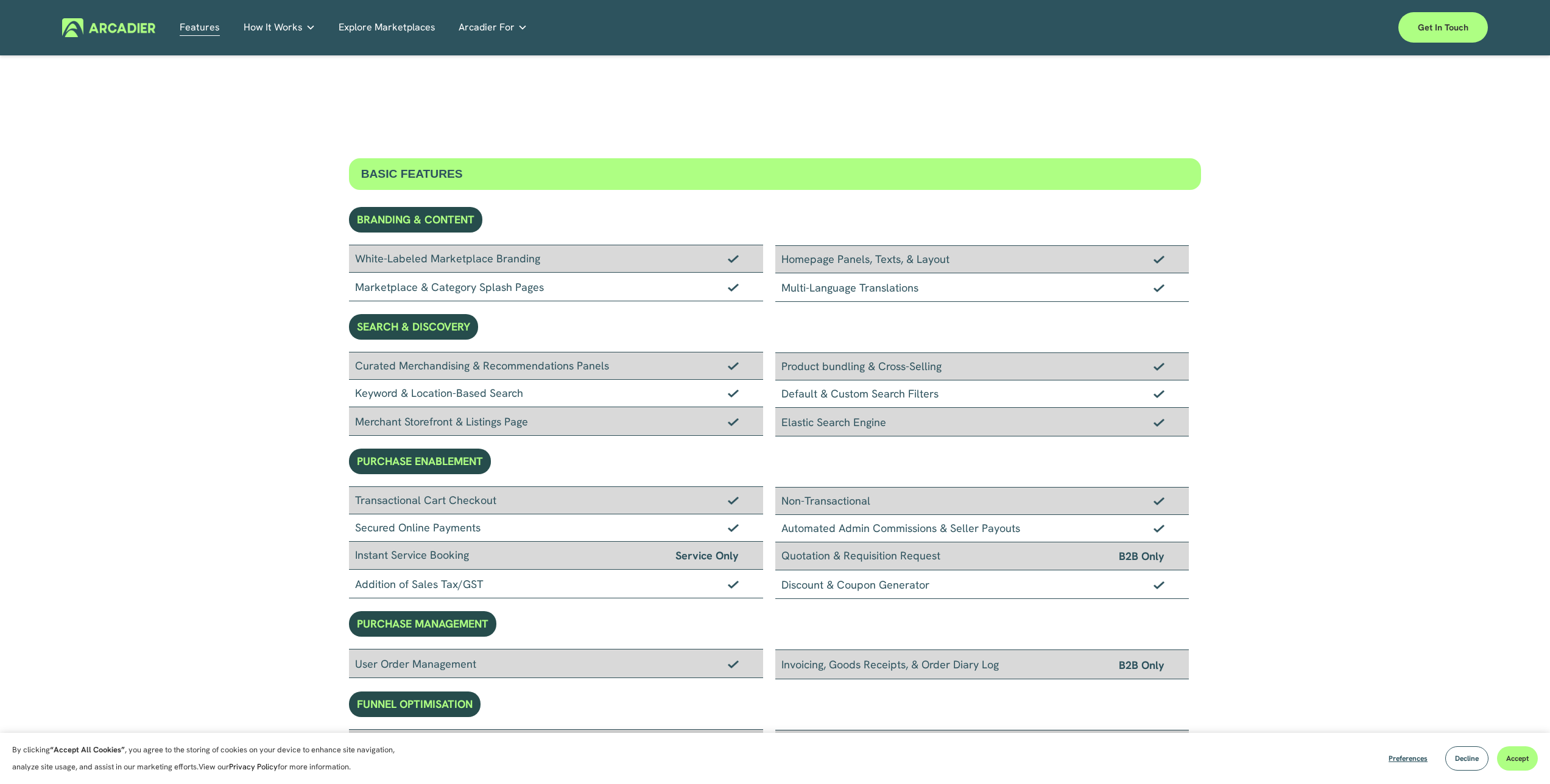
click at [244, 204] on div "BASIC FEATURES BRANDING & CONTENT White-Labeled Marketplace Branding Marketplac…" at bounding box center [775, 730] width 1550 height 1144
drag, startPoint x: 517, startPoint y: 260, endPoint x: 573, endPoint y: 268, distance: 56.6
click at [559, 267] on div "White-Labeled Marketplace Branding" at bounding box center [556, 259] width 414 height 28
click at [577, 268] on div "White-Labeled Marketplace Branding" at bounding box center [556, 259] width 414 height 28
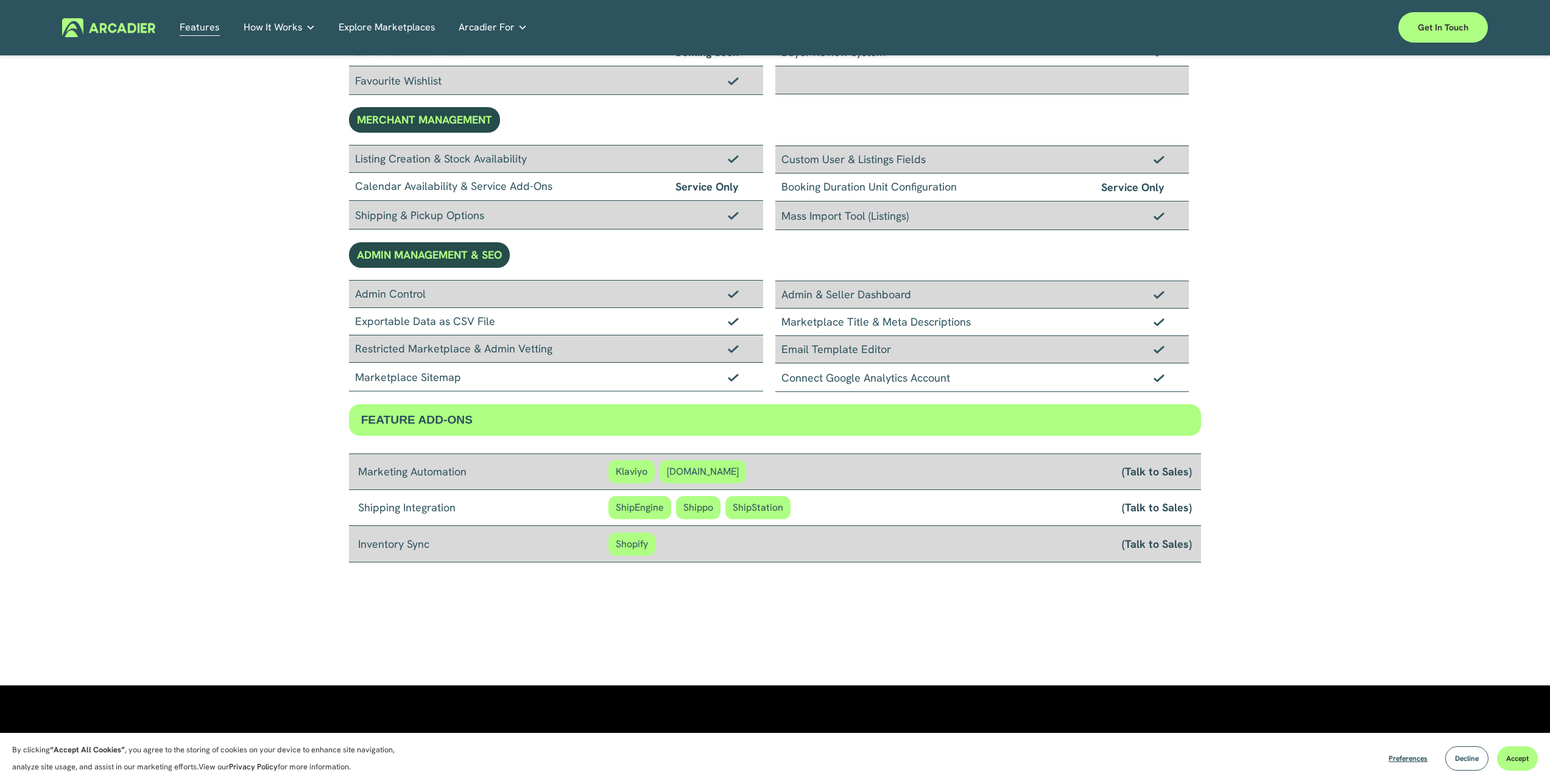
scroll to position [903, 0]
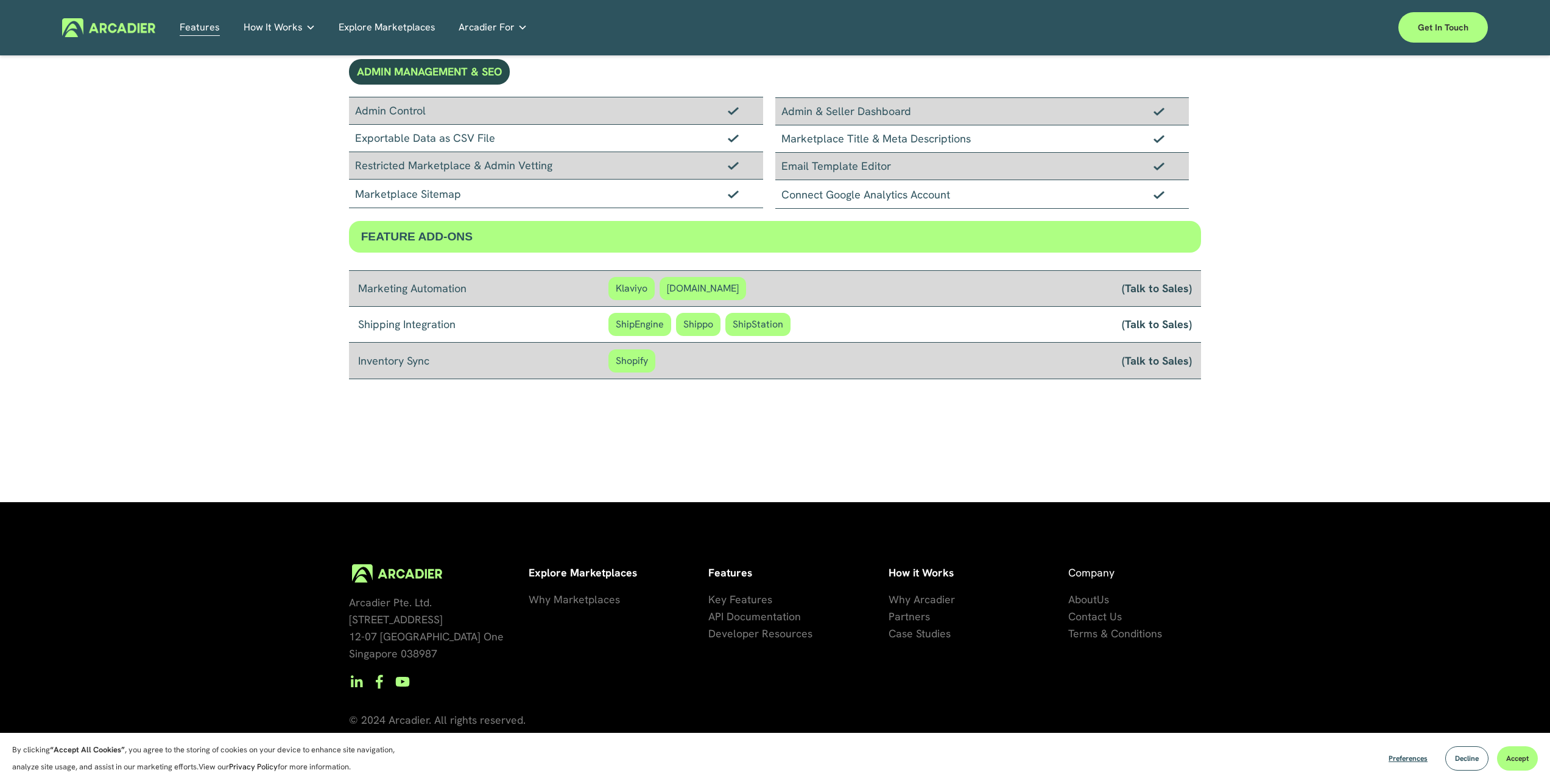
click at [356, 317] on div "Shipping Integration ShipEngine Shippo ShipStation (Talk to Sales)" at bounding box center [775, 324] width 852 height 36
drag, startPoint x: 420, startPoint y: 300, endPoint x: 509, endPoint y: 312, distance: 89.8
click at [505, 309] on div "Marketing Automation Klaviyo [DOMAIN_NAME] (Talk to Sales) Shipping Integration…" at bounding box center [775, 325] width 852 height 110
click at [509, 312] on div "Shipping Integration ShipEngine Shippo ShipStation (Talk to Sales)" at bounding box center [775, 324] width 852 height 36
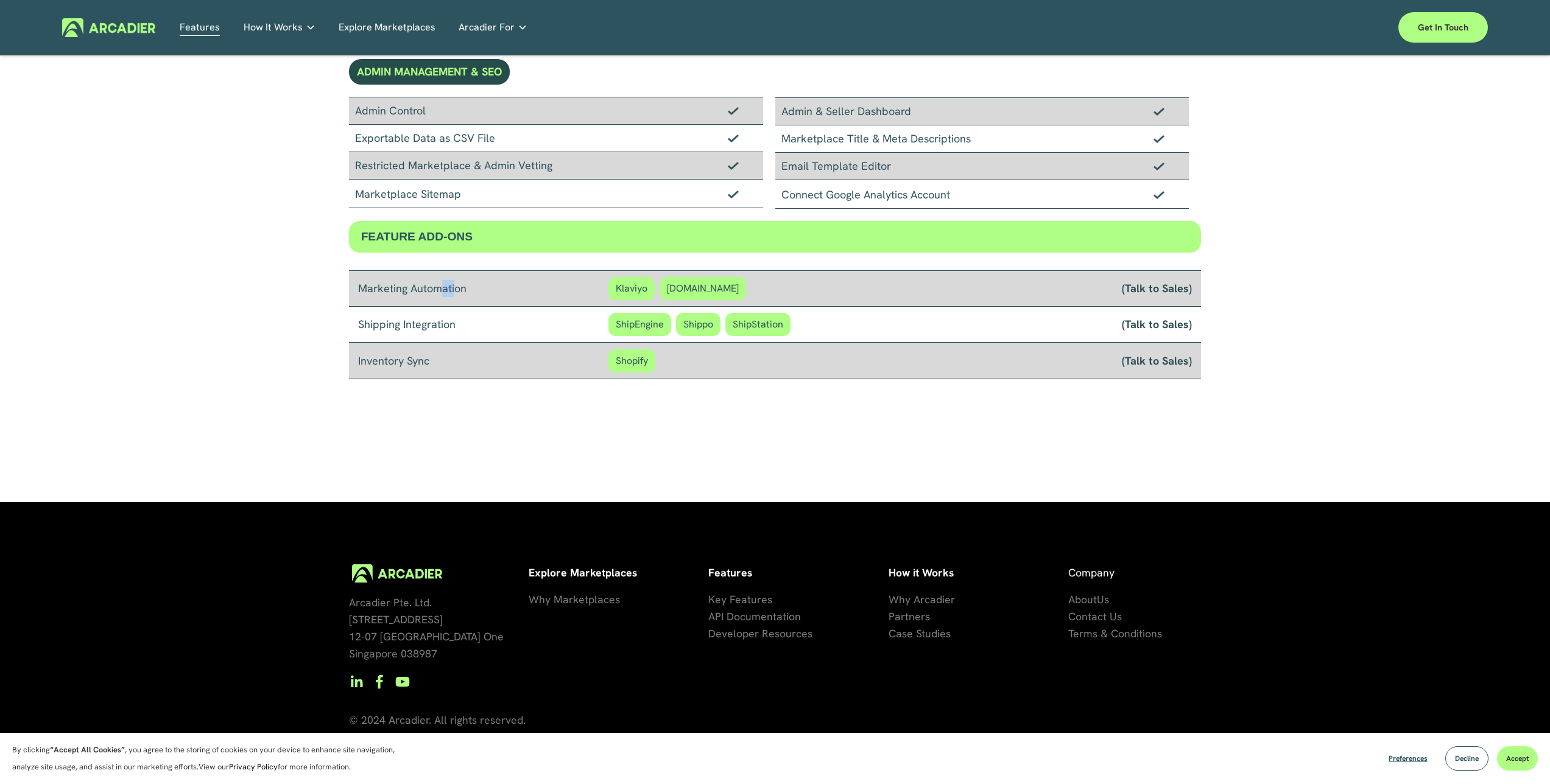
click at [460, 295] on div "Marketing Automation" at bounding box center [483, 288] width 250 height 17
click at [462, 295] on div "Marketing Automation" at bounding box center [483, 288] width 250 height 17
drag, startPoint x: 466, startPoint y: 333, endPoint x: 381, endPoint y: 328, distance: 85.1
click at [381, 329] on div "Shipping Integration ShipEngine Shippo ShipStation (Talk to Sales)" at bounding box center [775, 324] width 852 height 36
click at [381, 328] on div "Shipping Integration" at bounding box center [483, 324] width 250 height 17
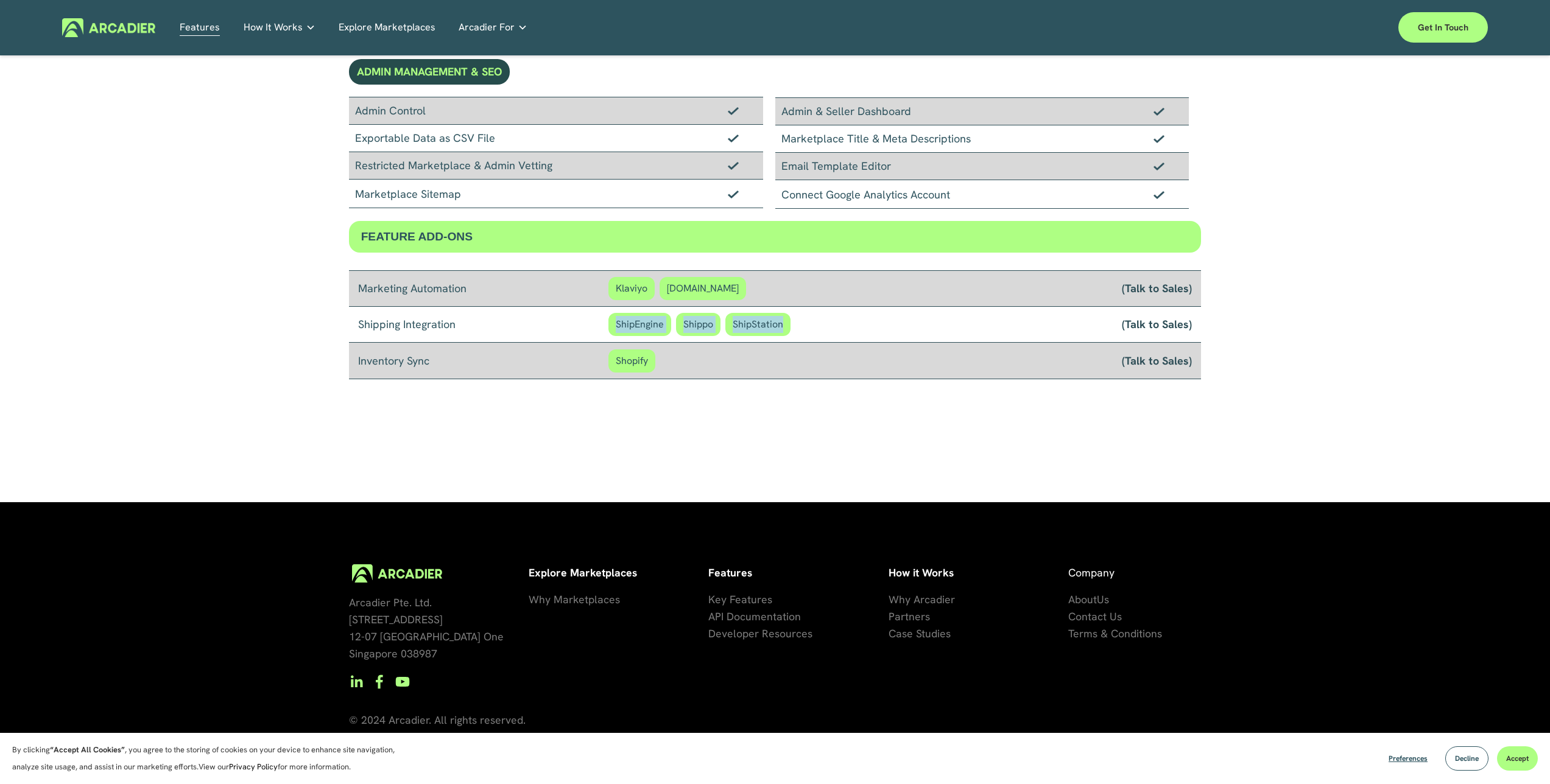
drag, startPoint x: 740, startPoint y: 320, endPoint x: 790, endPoint y: 323, distance: 50.1
click at [790, 323] on div "ShipEngine Shippo ShipStation" at bounding box center [816, 324] width 417 height 23
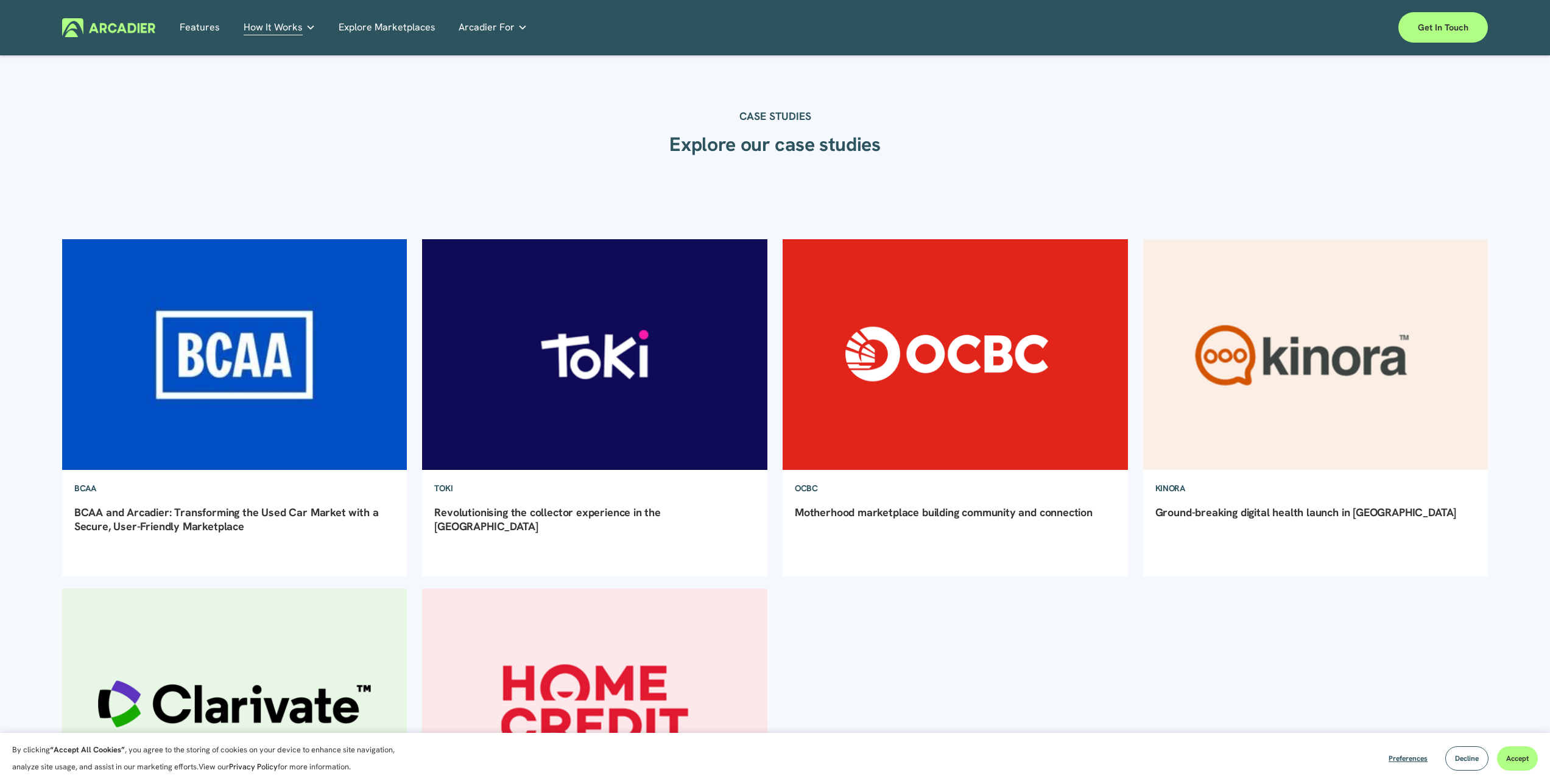
click at [619, 372] on img at bounding box center [595, 354] width 348 height 233
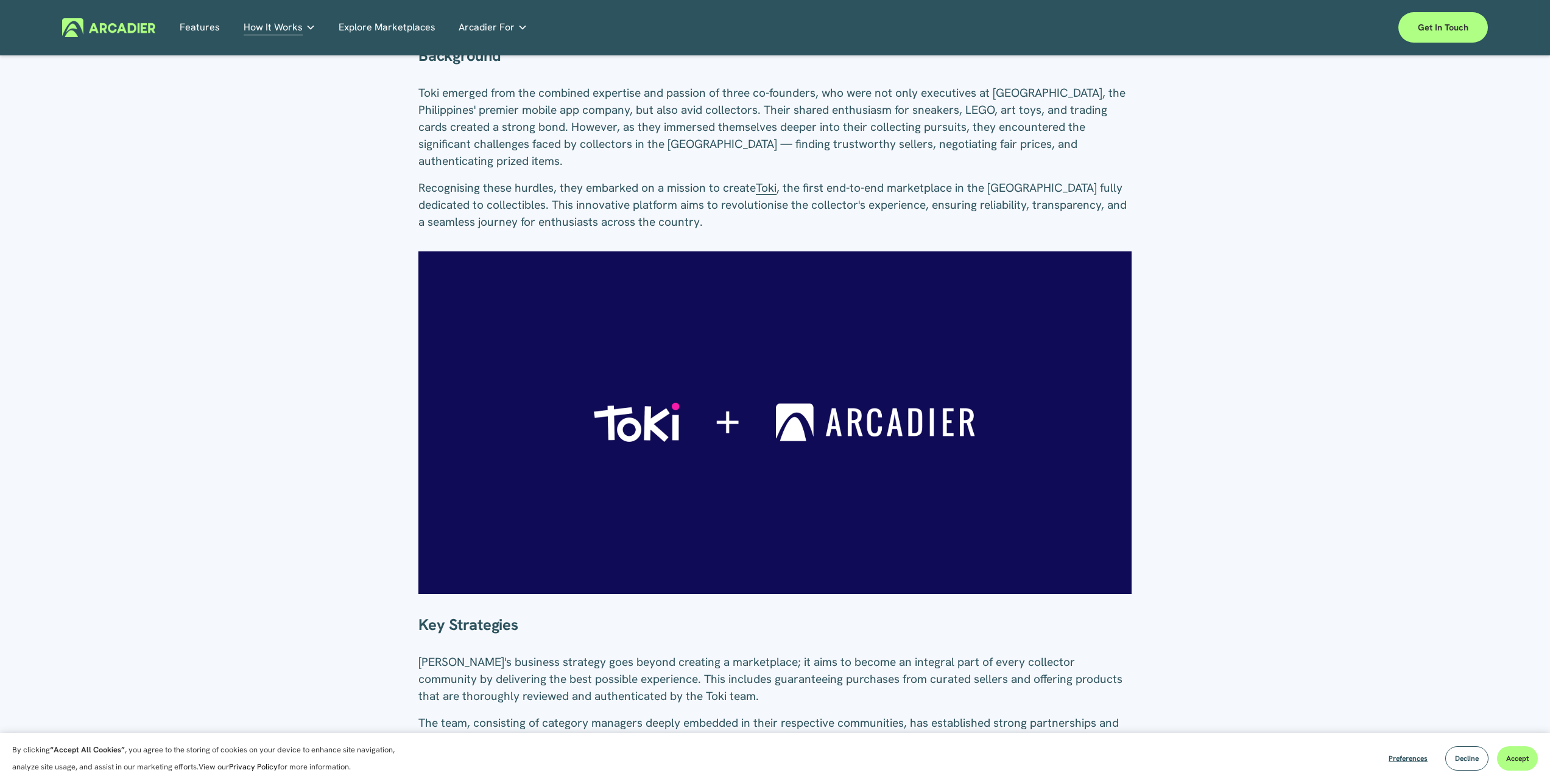
scroll to position [1029, 0]
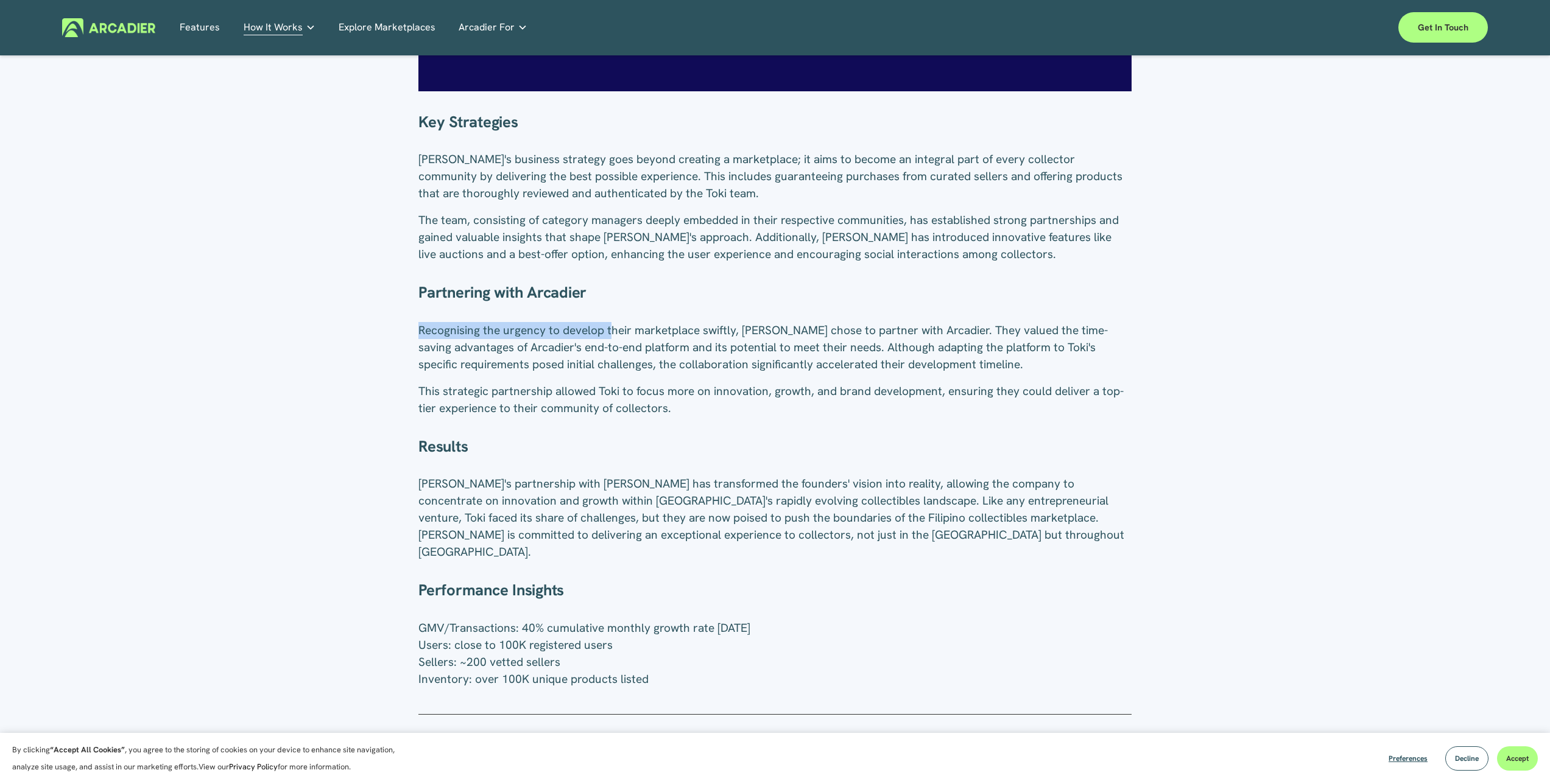
click at [609, 310] on div "Key Strategies Toki's business strategy goes beyond creating a marketplace; it …" at bounding box center [775, 400] width 713 height 576
click at [611, 323] on span "Recognising the urgency to develop their marketplace swiftly, [PERSON_NAME] cho…" at bounding box center [763, 348] width 690 height 49
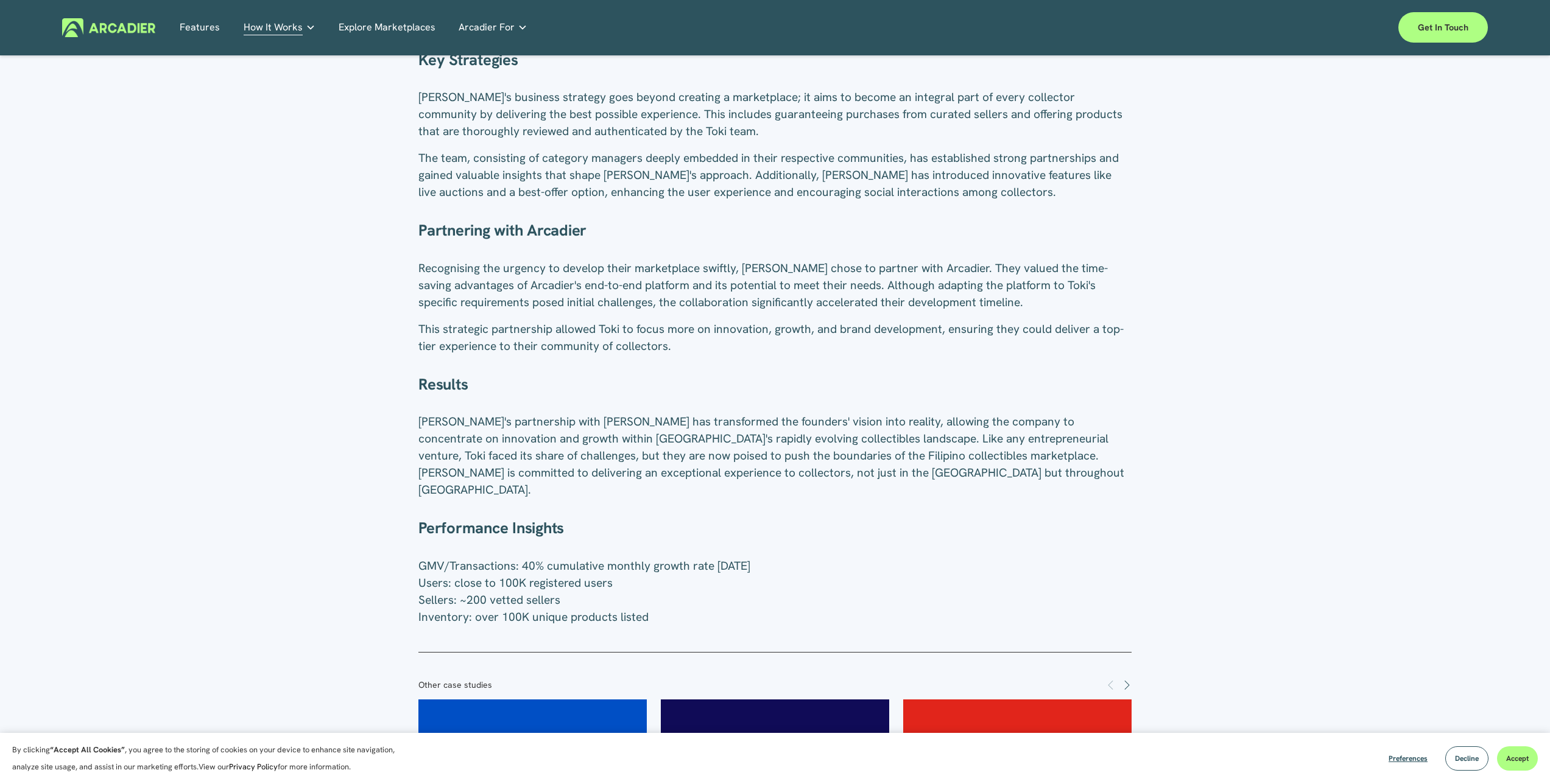
scroll to position [1113, 0]
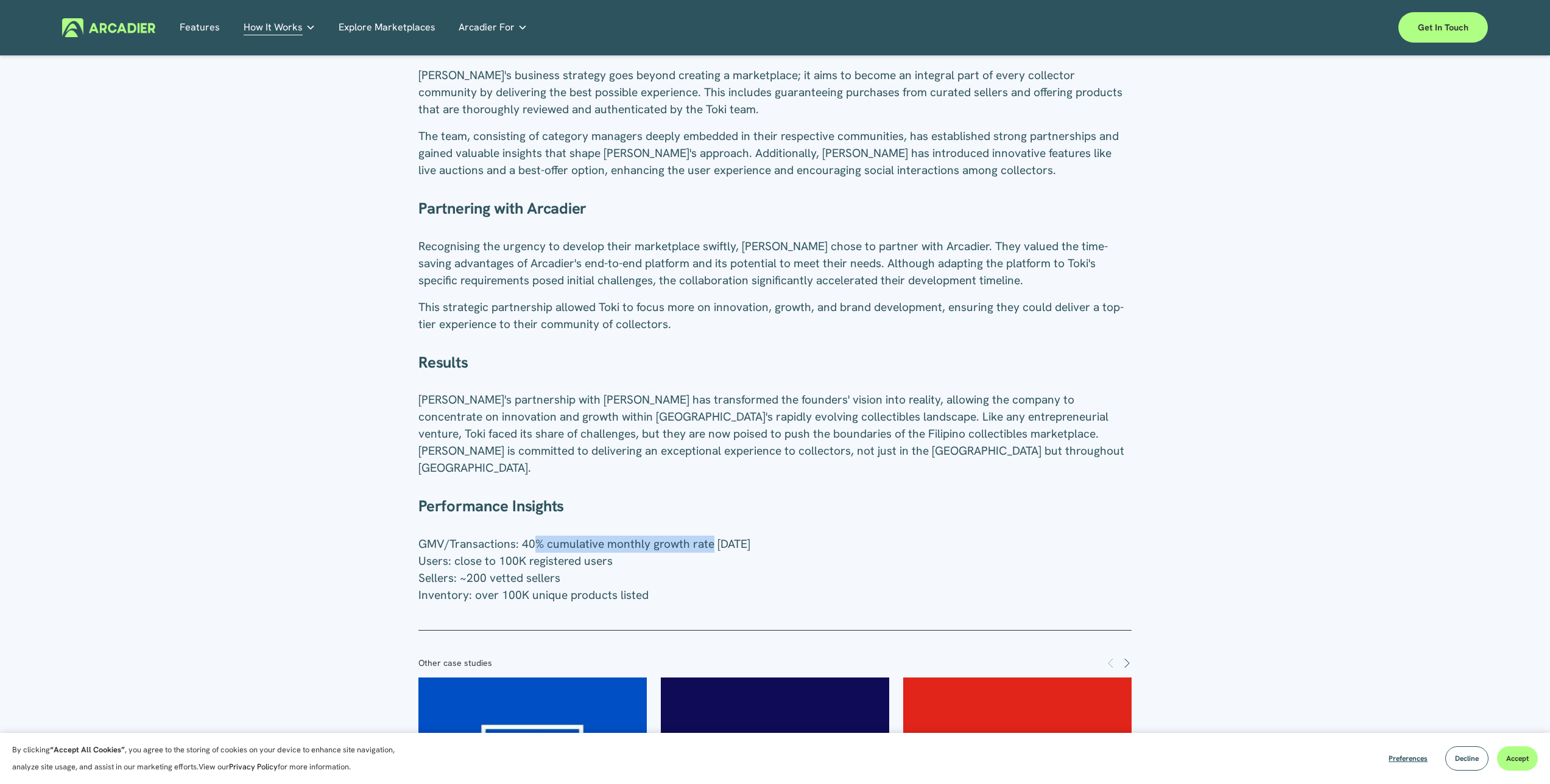
drag, startPoint x: 601, startPoint y: 508, endPoint x: 742, endPoint y: 515, distance: 141.2
click at [741, 536] on span "GMV/Transactions: 40% cumulative monthly growth rate in 6 months Users: close t…" at bounding box center [584, 569] width 332 height 66
click at [742, 536] on span "GMV/Transactions: 40% cumulative monthly growth rate in 6 months Users: close t…" at bounding box center [584, 569] width 332 height 66
drag, startPoint x: 495, startPoint y: 524, endPoint x: 640, endPoint y: 532, distance: 145.2
click at [640, 535] on p "GMV/Transactions: 40% cumulative monthly growth rate in 6 months Users: close t…" at bounding box center [775, 570] width 713 height 68
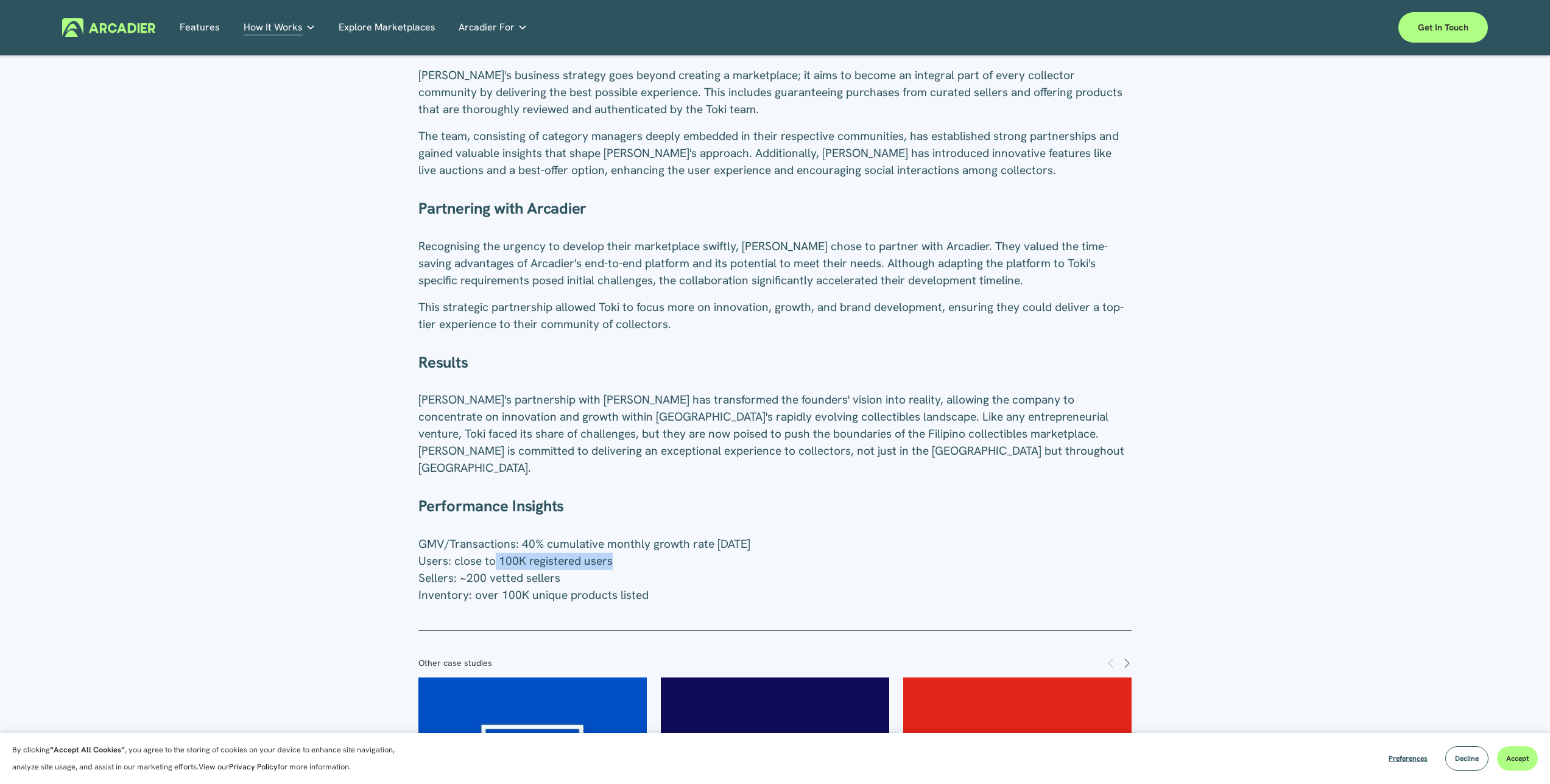
click at [640, 535] on p "GMV/Transactions: 40% cumulative monthly growth rate in 6 months Users: close t…" at bounding box center [775, 570] width 713 height 68
drag, startPoint x: 492, startPoint y: 543, endPoint x: 563, endPoint y: 549, distance: 71.3
click at [556, 548] on span "GMV/Transactions: 40% cumulative monthly growth rate in 6 months Users: close t…" at bounding box center [584, 569] width 332 height 66
click at [567, 549] on p "GMV/Transactions: 40% cumulative monthly growth rate in 6 months Users: close t…" at bounding box center [775, 570] width 713 height 68
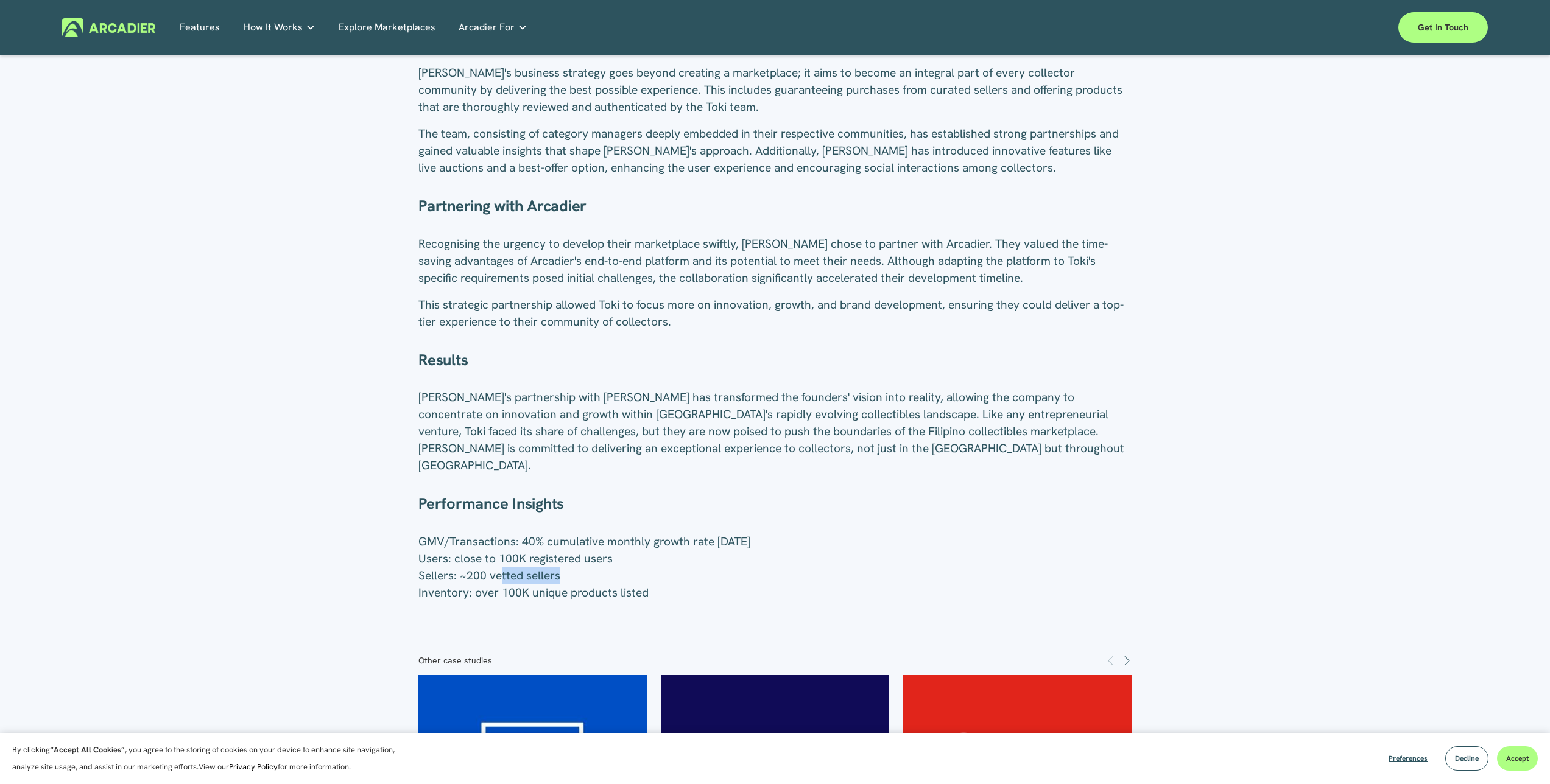
drag, startPoint x: 525, startPoint y: 541, endPoint x: 592, endPoint y: 546, distance: 67.2
click at [582, 545] on p "GMV/Transactions: 40% cumulative monthly growth rate in 6 months Users: close t…" at bounding box center [775, 568] width 713 height 68
click at [592, 546] on p "GMV/Transactions: 40% cumulative monthly growth rate in 6 months Users: close t…" at bounding box center [775, 568] width 713 height 68
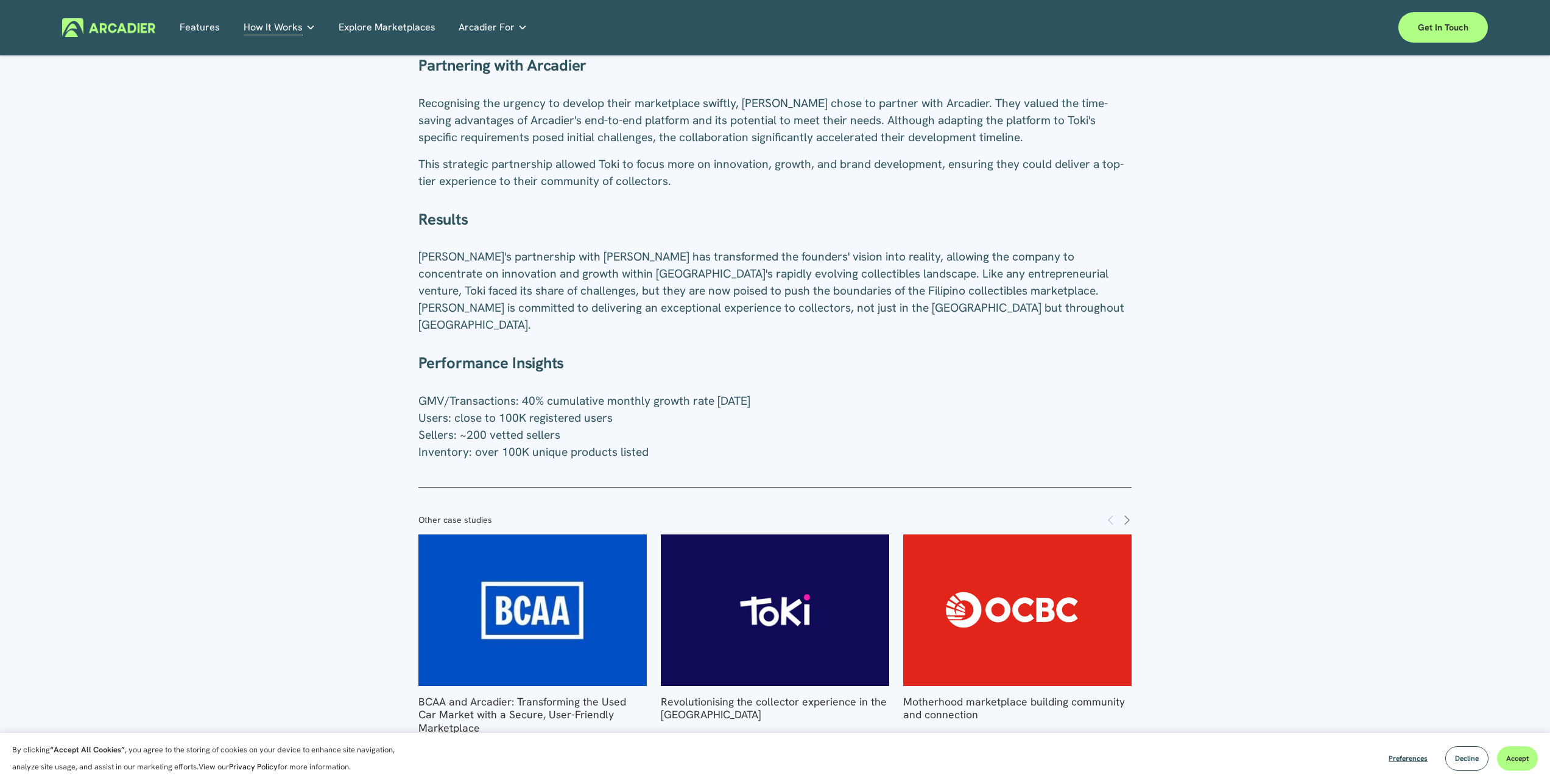
scroll to position [0, 0]
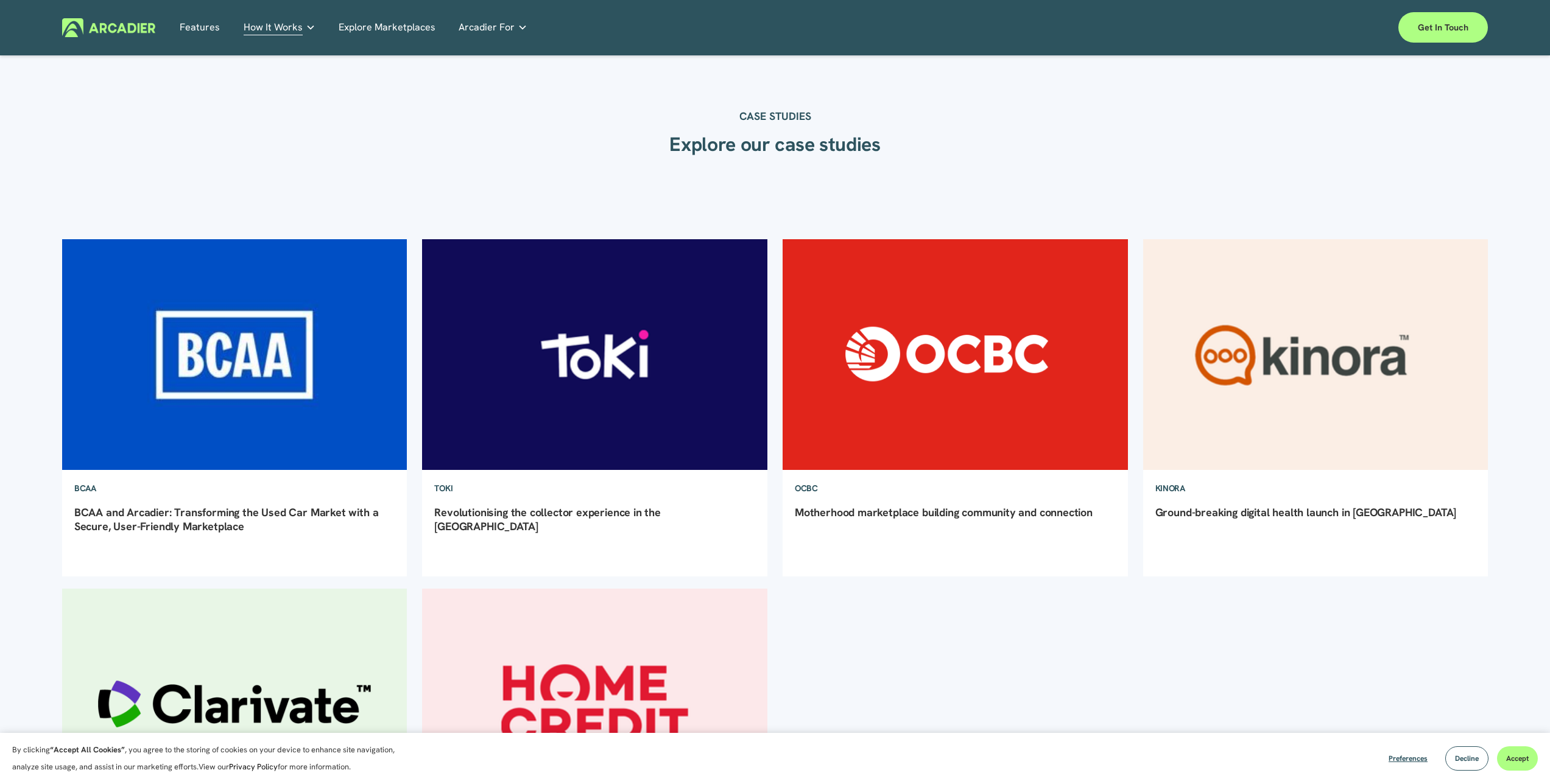
click at [1221, 180] on div "BCAA Arcadier Marketing 24/7/24 BCAA Arcadier Marketing 24/7/24 BCAA and Arcadi…" at bounding box center [775, 582] width 1550 height 810
click at [575, 360] on img at bounding box center [595, 354] width 348 height 233
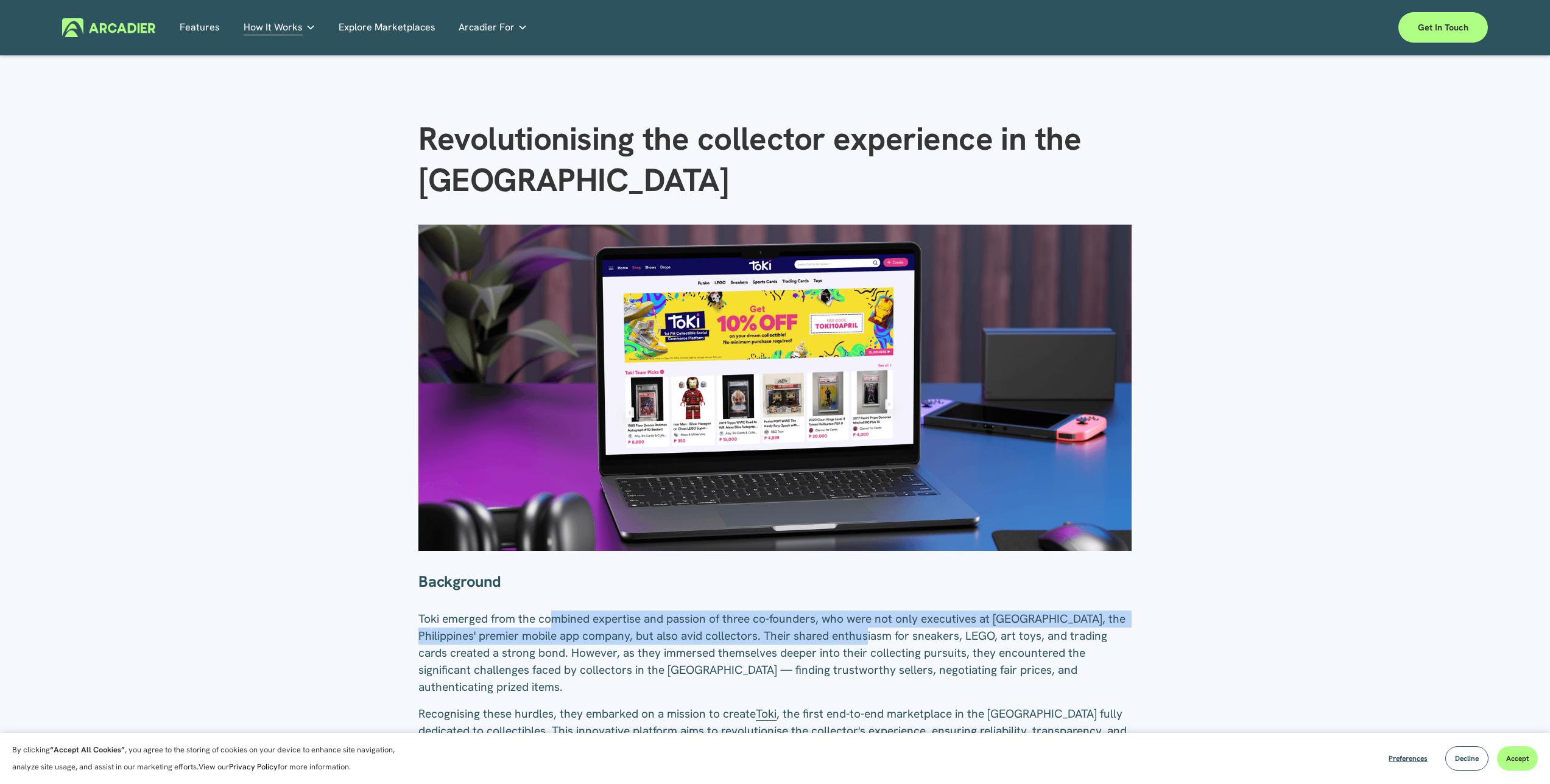
drag, startPoint x: 569, startPoint y: 614, endPoint x: 914, endPoint y: 633, distance: 345.5
click at [914, 633] on span "Toki emerged from the combined expertise and passion of three co-founders, who …" at bounding box center [773, 653] width 710 height 83
drag, startPoint x: 887, startPoint y: 615, endPoint x: 1077, endPoint y: 629, distance: 190.5
click at [1077, 629] on span "Toki emerged from the combined expertise and passion of three co-founders, who …" at bounding box center [773, 653] width 710 height 83
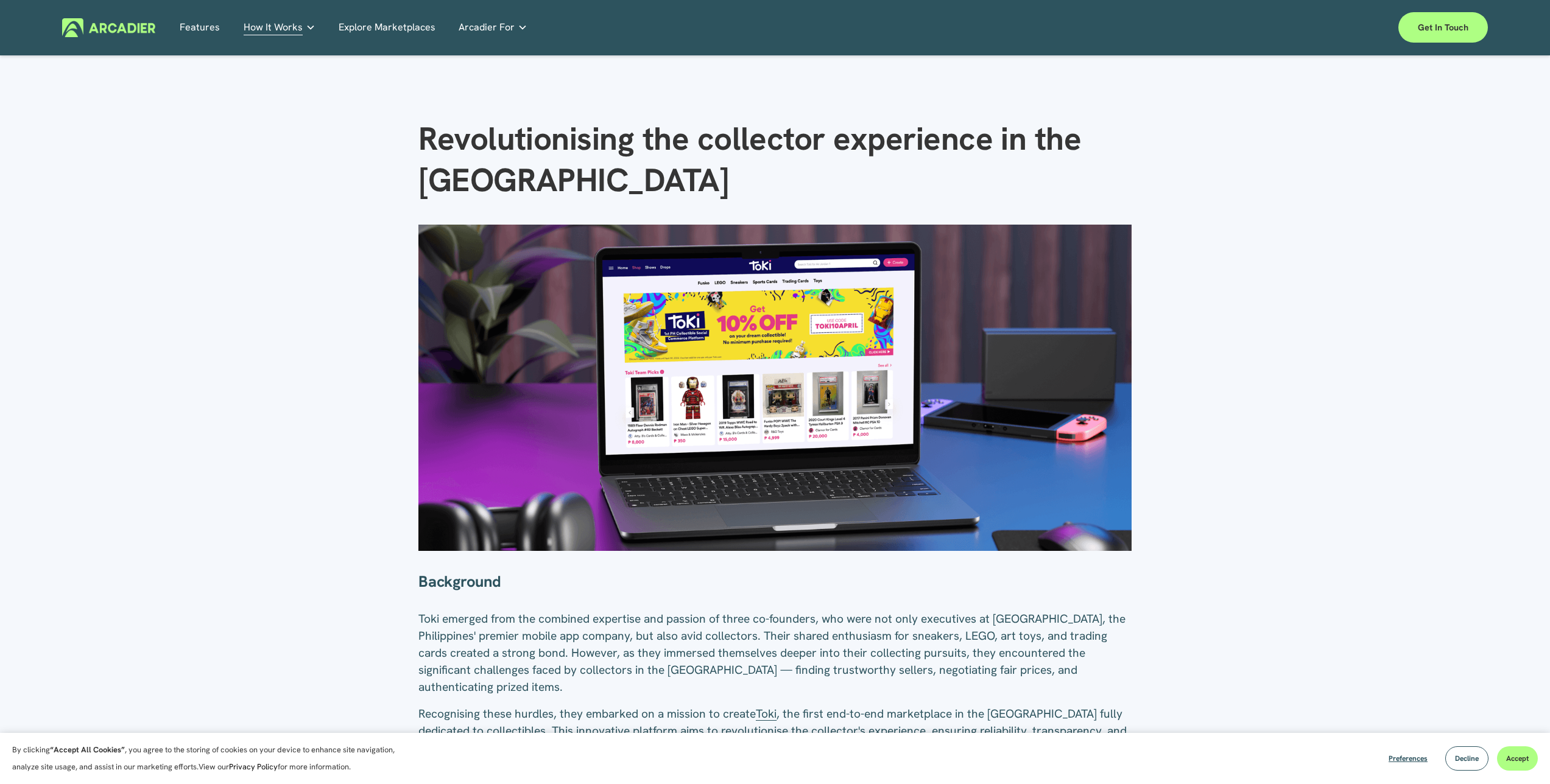
click at [1078, 628] on span "Toki emerged from the combined expertise and passion of three co-founders, who …" at bounding box center [773, 653] width 710 height 83
drag, startPoint x: 931, startPoint y: 621, endPoint x: 1034, endPoint y: 623, distance: 103.0
click at [1025, 622] on span "Toki emerged from the combined expertise and passion of three co-founders, who …" at bounding box center [773, 653] width 710 height 83
click at [1034, 623] on span "Toki emerged from the combined expertise and passion of three co-founders, who …" at bounding box center [773, 653] width 710 height 83
drag, startPoint x: 1082, startPoint y: 622, endPoint x: 1100, endPoint y: 624, distance: 18.1
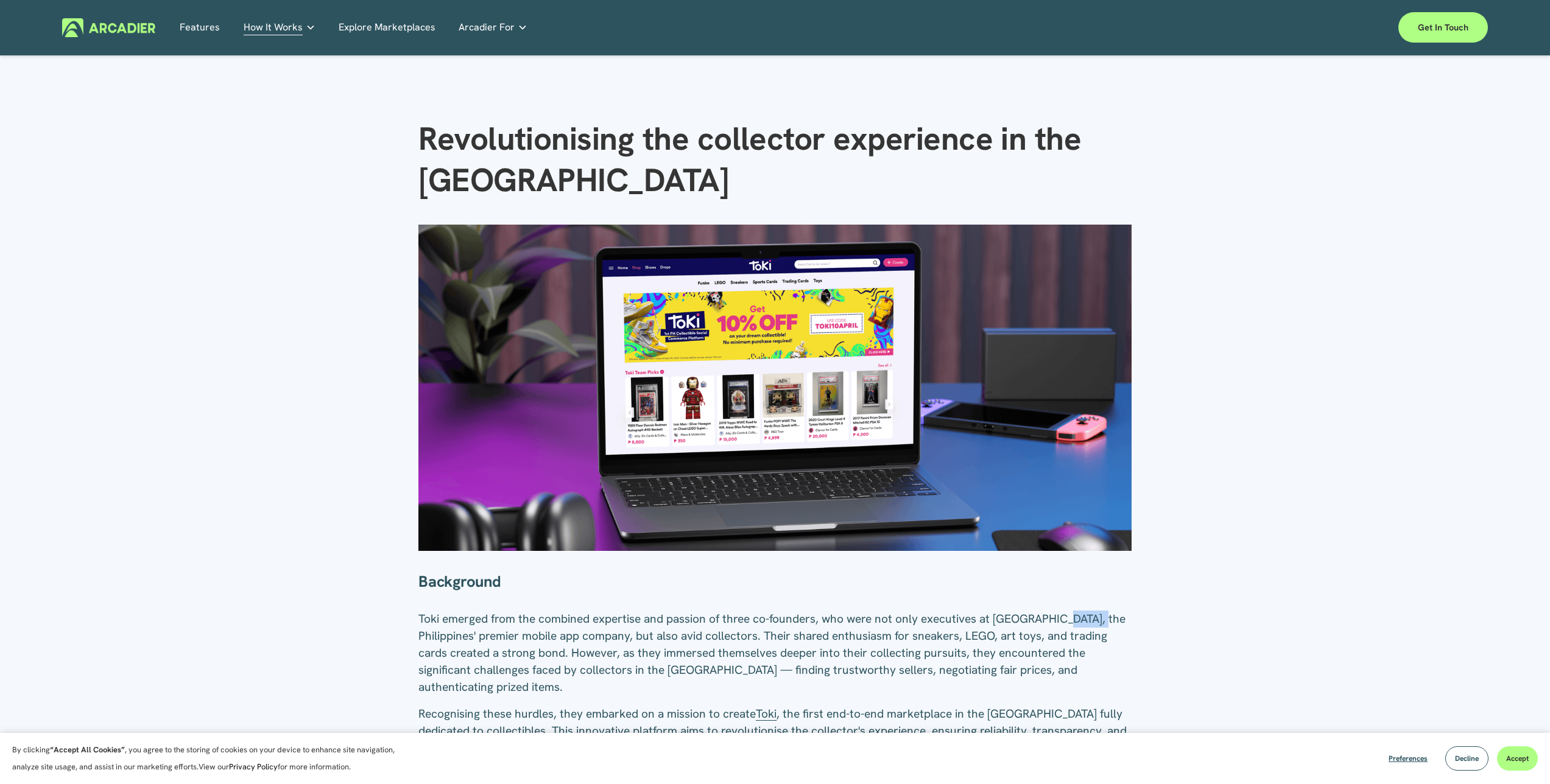
click at [1098, 623] on span "Toki emerged from the combined expertise and passion of three co-founders, who …" at bounding box center [773, 653] width 710 height 83
click at [1101, 624] on span "Toki emerged from the combined expertise and passion of three co-founders, who …" at bounding box center [773, 653] width 710 height 83
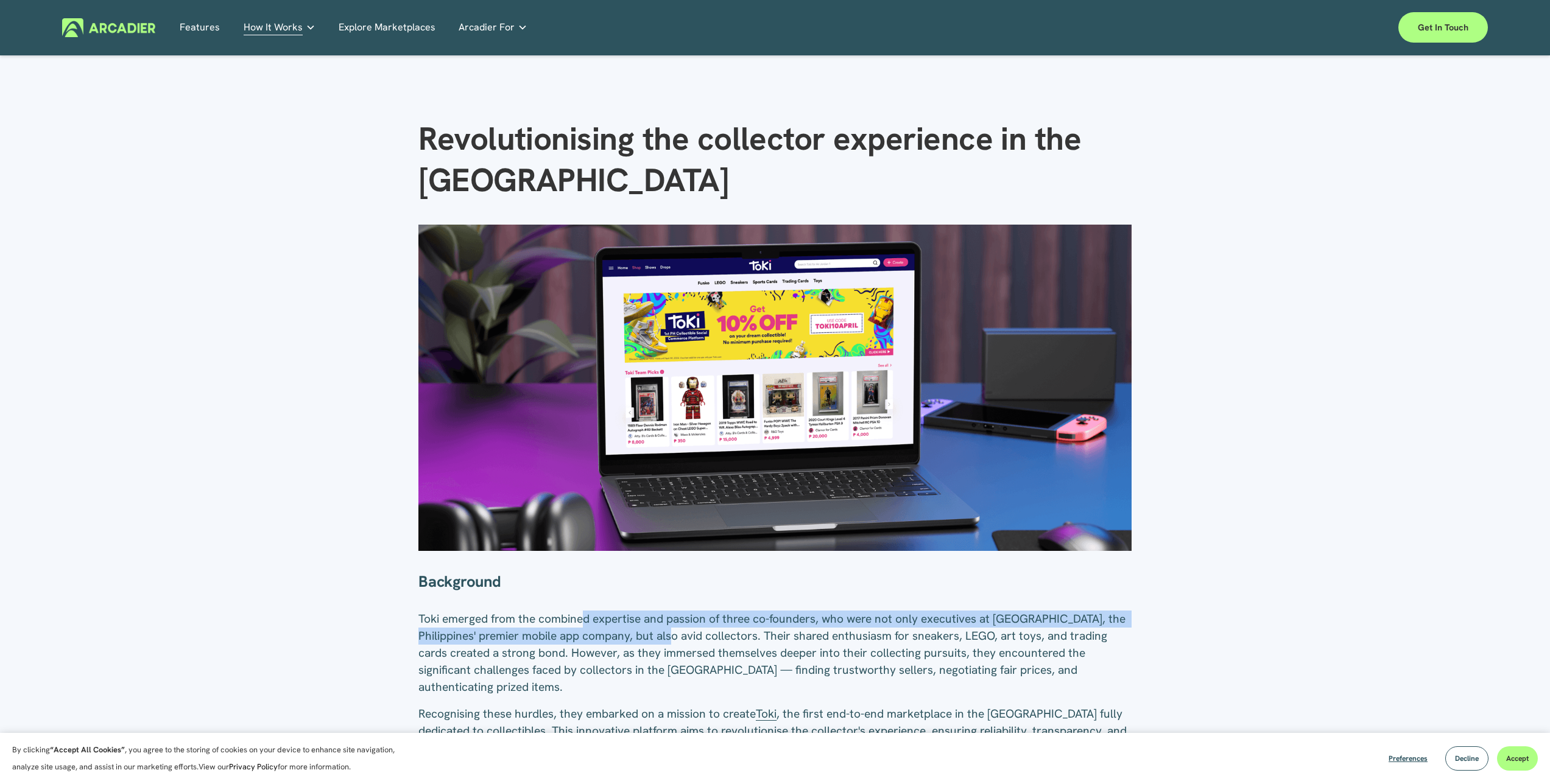
drag, startPoint x: 587, startPoint y: 625, endPoint x: 698, endPoint y: 633, distance: 111.3
click at [686, 631] on span "Toki emerged from the combined expertise and passion of three co-founders, who …" at bounding box center [773, 653] width 710 height 83
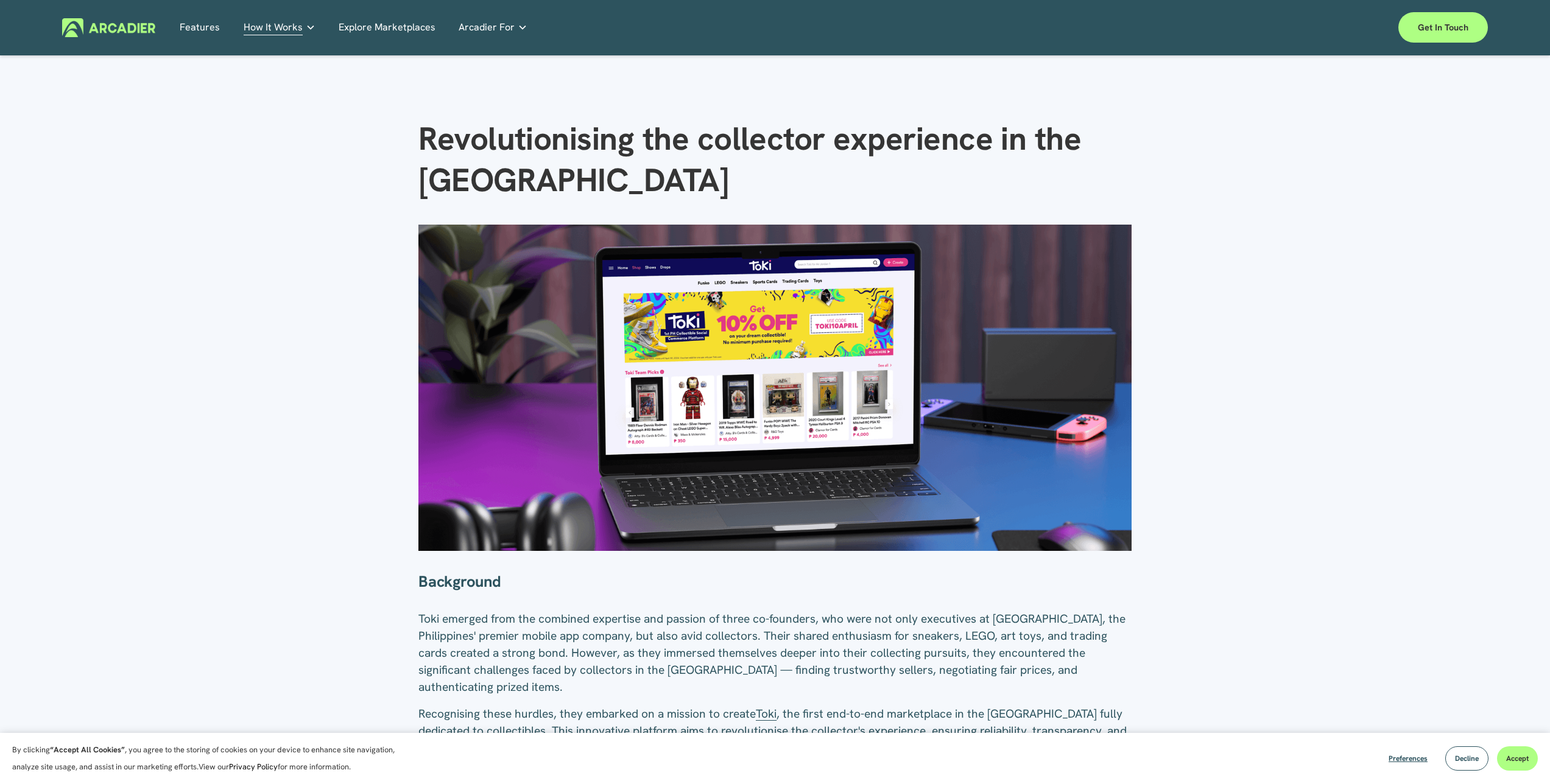
click at [698, 633] on span "Toki emerged from the combined expertise and passion of three co-founders, who …" at bounding box center [773, 653] width 710 height 83
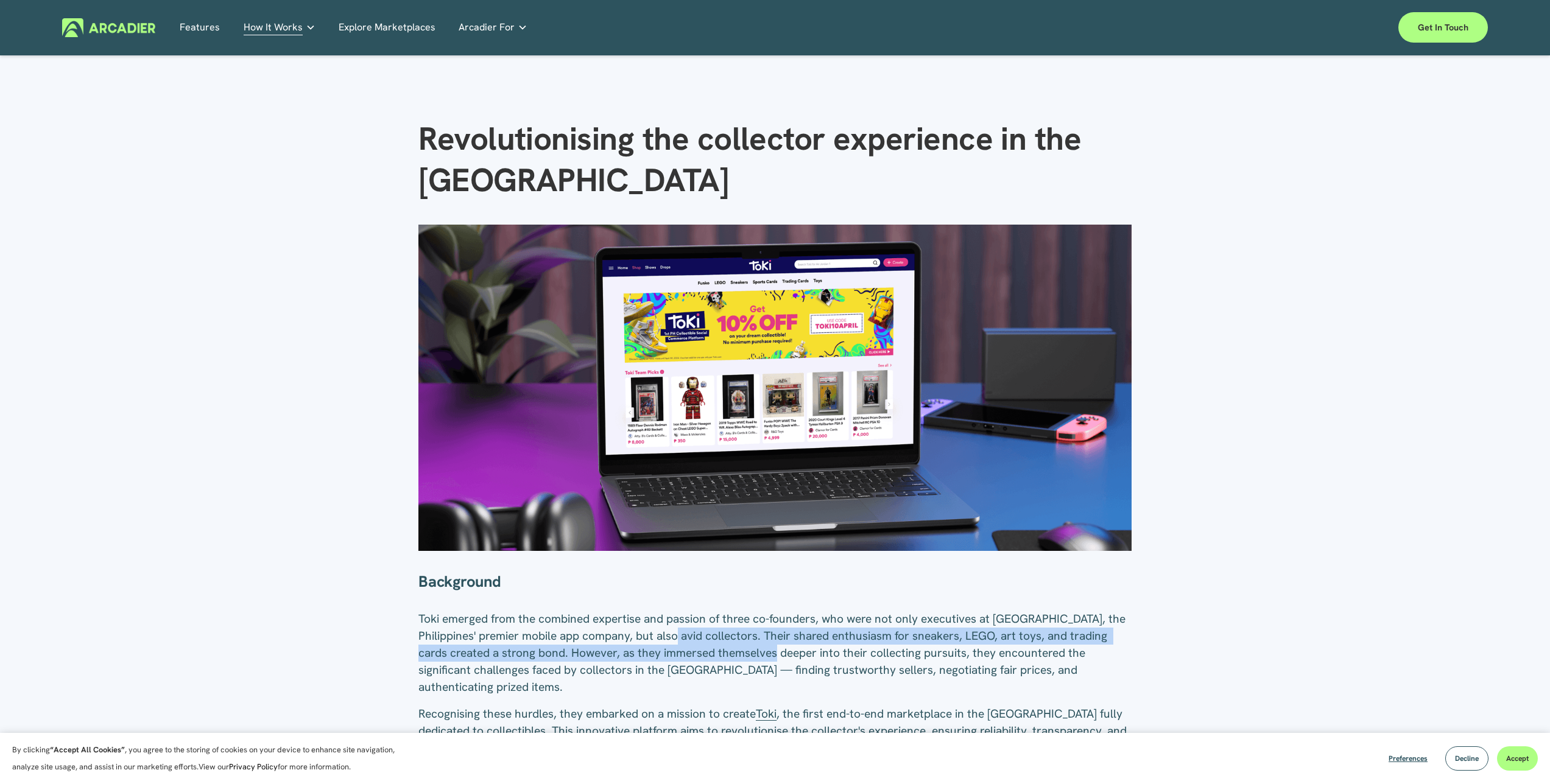
drag, startPoint x: 778, startPoint y: 649, endPoint x: 826, endPoint y: 652, distance: 48.1
click at [818, 652] on span "Toki emerged from the combined expertise and passion of three co-founders, who …" at bounding box center [773, 653] width 710 height 83
click at [826, 652] on span "Toki emerged from the combined expertise and passion of three co-founders, who …" at bounding box center [773, 653] width 710 height 83
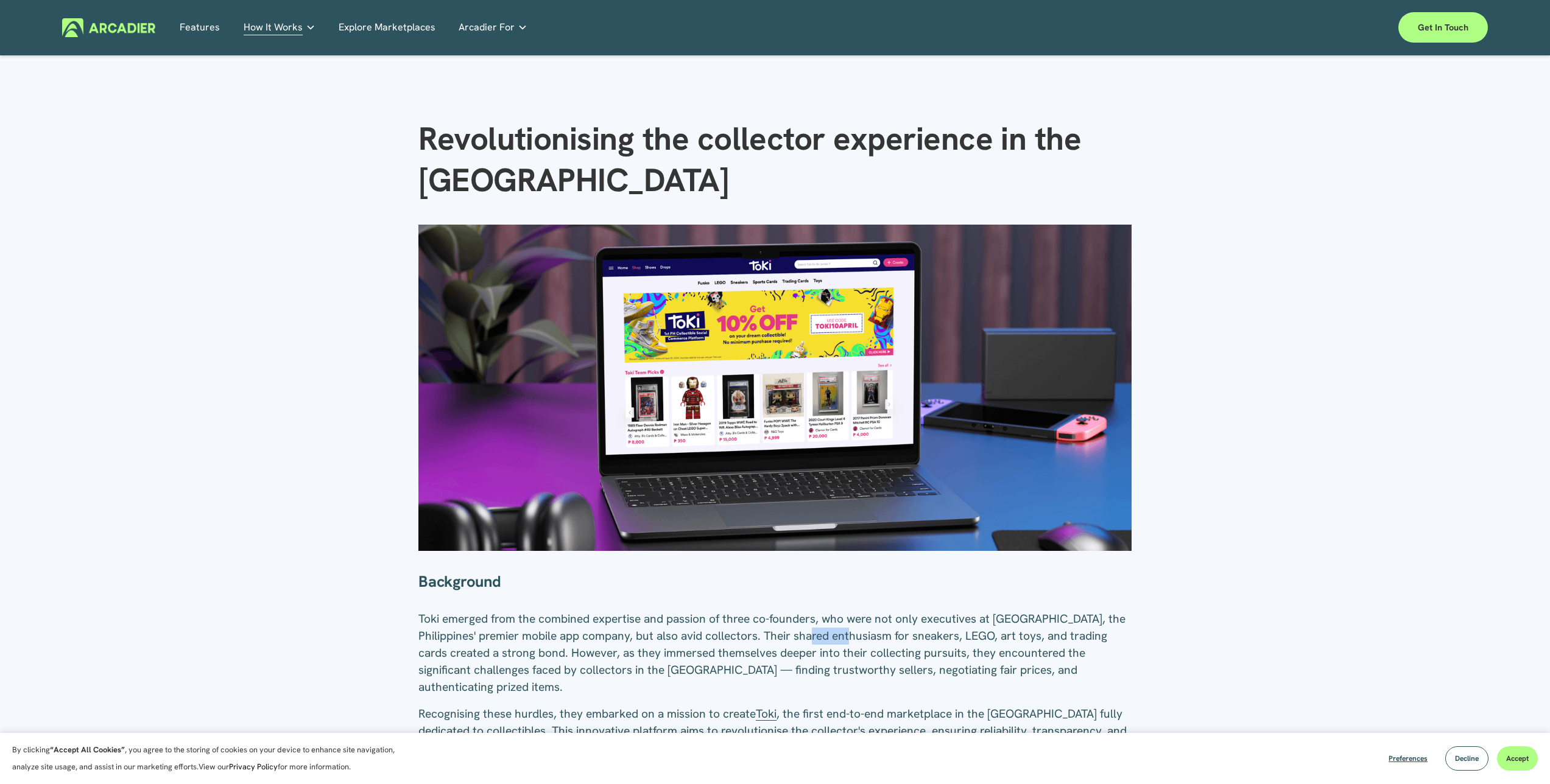
drag, startPoint x: 820, startPoint y: 642, endPoint x: 872, endPoint y: 647, distance: 52.2
click at [872, 647] on span "Toki emerged from the combined expertise and passion of three co-founders, who …" at bounding box center [773, 653] width 710 height 83
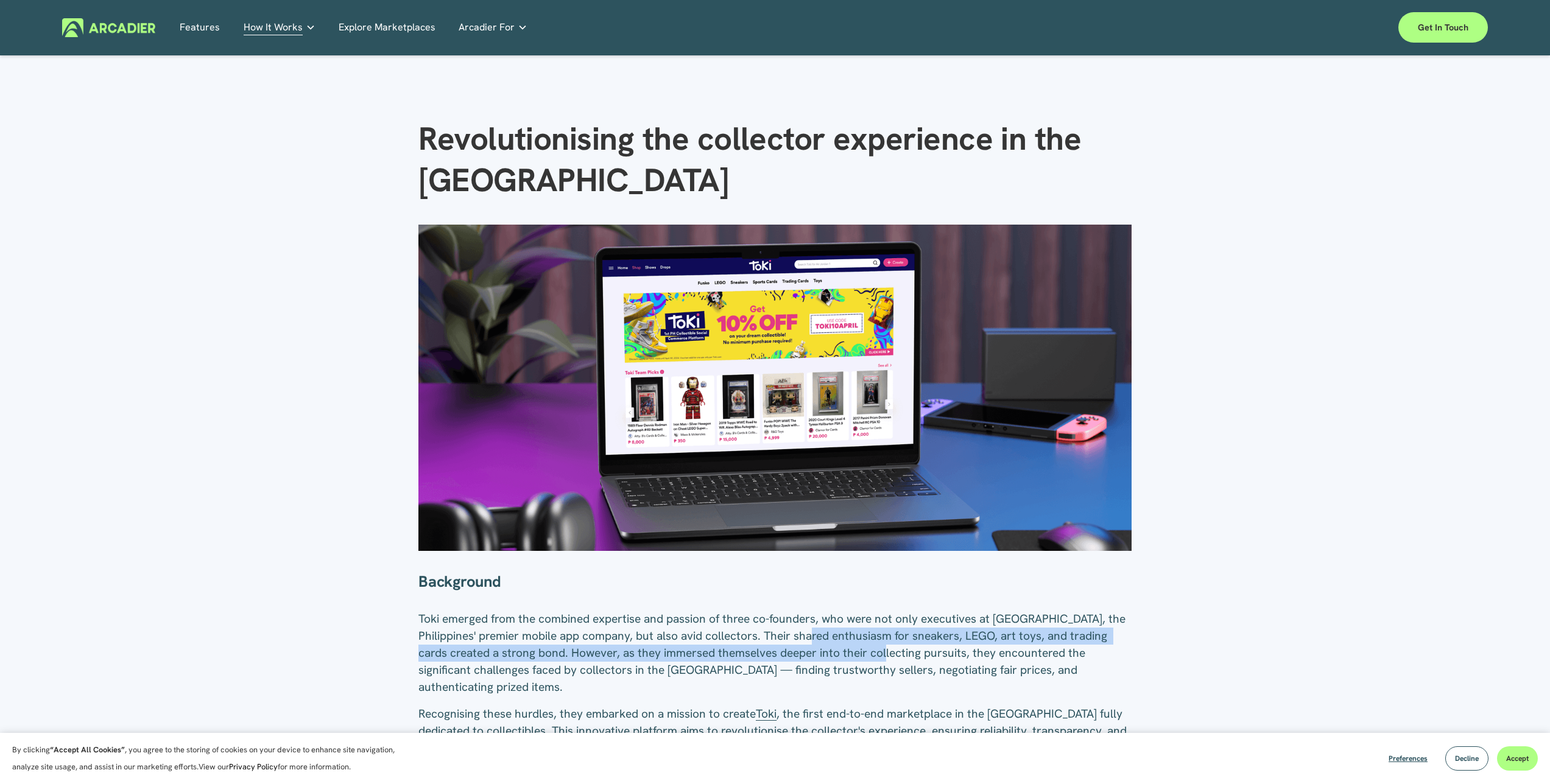
click at [872, 647] on span "Toki emerged from the combined expertise and passion of three co-founders, who …" at bounding box center [773, 653] width 710 height 83
drag, startPoint x: 963, startPoint y: 652, endPoint x: 982, endPoint y: 660, distance: 20.6
click at [975, 657] on span "Toki emerged from the combined expertise and passion of three co-founders, who …" at bounding box center [773, 653] width 710 height 83
click at [982, 660] on span "Toki emerged from the combined expertise and passion of three co-founders, who …" at bounding box center [773, 653] width 710 height 83
